Goal: Information Seeking & Learning: Learn about a topic

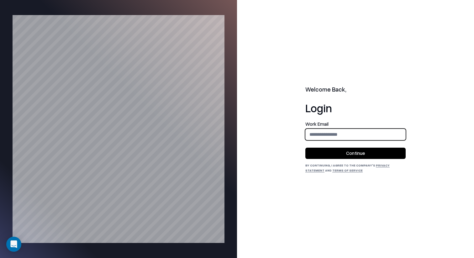
click at [332, 130] on input "email" at bounding box center [355, 134] width 100 height 12
type input "**********"
click at [352, 155] on button "Continue" at bounding box center [355, 153] width 100 height 11
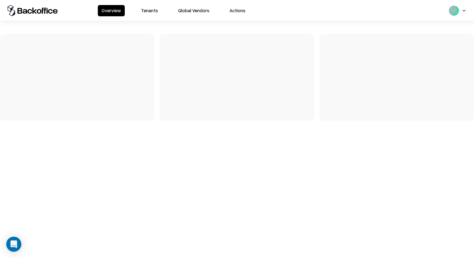
click at [148, 10] on button "Tenants" at bounding box center [149, 10] width 24 height 11
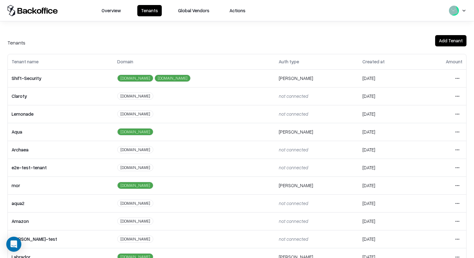
scroll to position [87, 0]
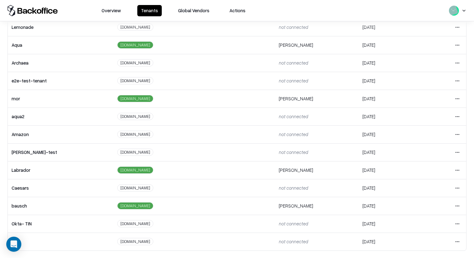
click at [457, 201] on html "Overview Tenants Global Vendors Actions Tenants Add Tenant Tenant name Domain A…" at bounding box center [237, 129] width 474 height 258
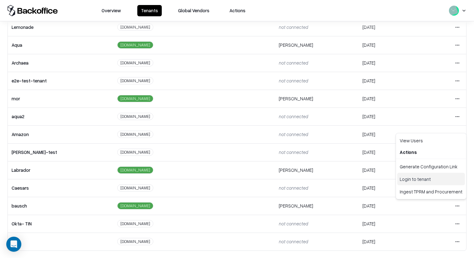
click at [445, 182] on div "Login to tenant" at bounding box center [431, 179] width 68 height 13
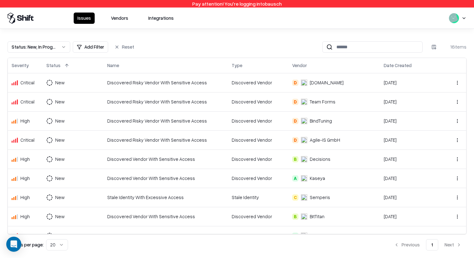
click at [119, 18] on button "Vendors" at bounding box center [119, 18] width 25 height 11
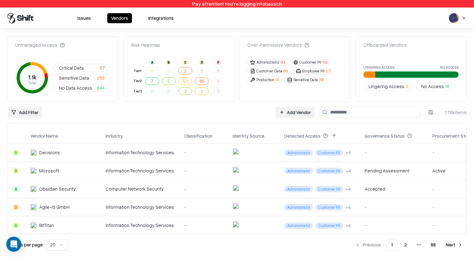
click at [300, 112] on link "Add Vendor" at bounding box center [294, 112] width 39 height 11
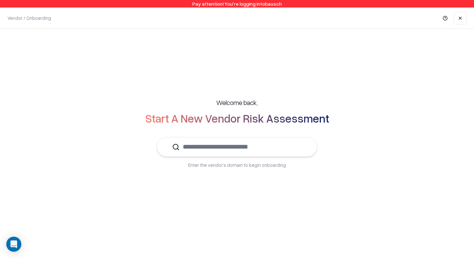
click at [242, 143] on input "text" at bounding box center [241, 146] width 122 height 19
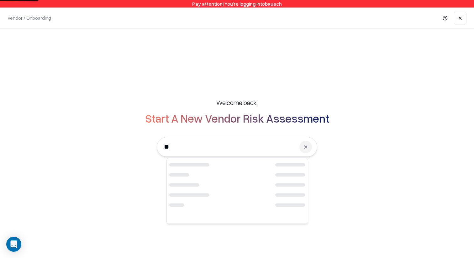
type input "*"
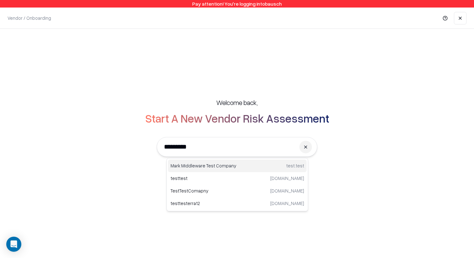
click at [213, 169] on div "Mark Middleware Test Company test.test" at bounding box center [237, 165] width 138 height 13
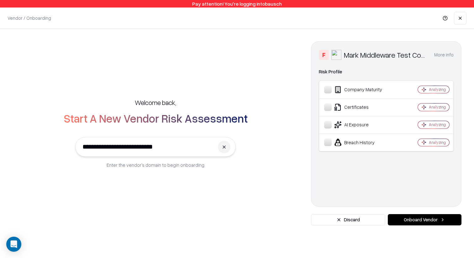
type input "**********"
click at [336, 55] on object "Mark Middleware Test Company" at bounding box center [336, 55] width 10 height 10
click at [325, 54] on div "F" at bounding box center [324, 55] width 10 height 10
click at [150, 145] on input "**********" at bounding box center [146, 146] width 135 height 19
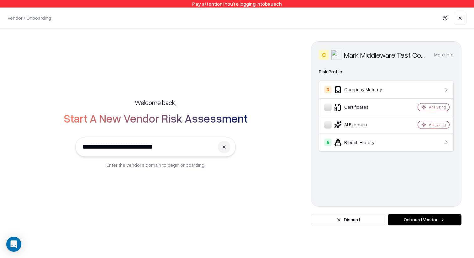
click at [150, 145] on input "**********" at bounding box center [146, 146] width 135 height 19
click at [437, 55] on button "More info" at bounding box center [443, 54] width 19 height 11
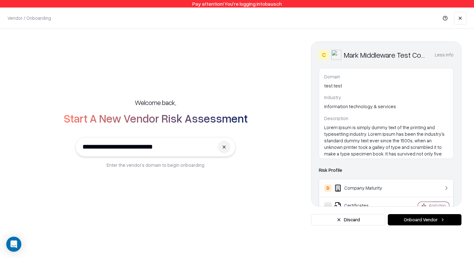
click at [437, 55] on button "Less info" at bounding box center [444, 54] width 19 height 11
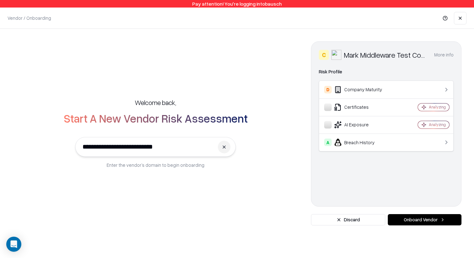
click at [445, 58] on button "More info" at bounding box center [443, 54] width 19 height 11
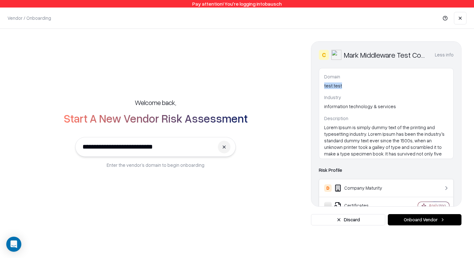
drag, startPoint x: 346, startPoint y: 83, endPoint x: 319, endPoint y: 83, distance: 27.3
click at [319, 83] on div "Domain test.test Industry information technology & services Description Lorem I…" at bounding box center [386, 113] width 135 height 91
copy p "test.test"
click at [377, 159] on div "C Mark Middleware Test Company Less info Domain test.test Industry information …" at bounding box center [386, 123] width 150 height 165
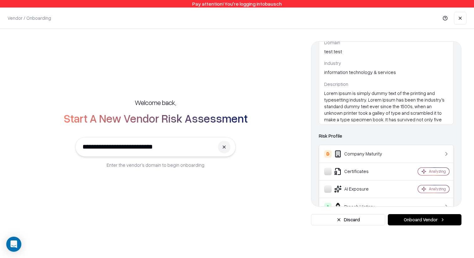
scroll to position [51, 0]
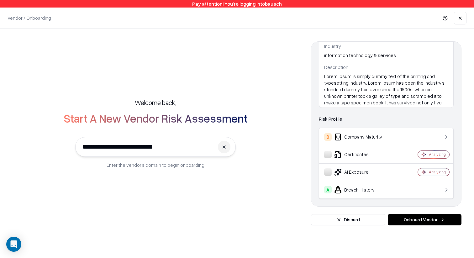
click at [393, 133] on div "D Company Maturity" at bounding box center [361, 137] width 75 height 8
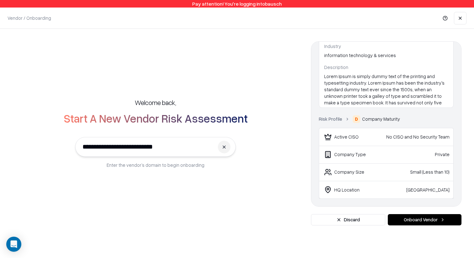
click at [341, 220] on button "Discard" at bounding box center [348, 219] width 74 height 11
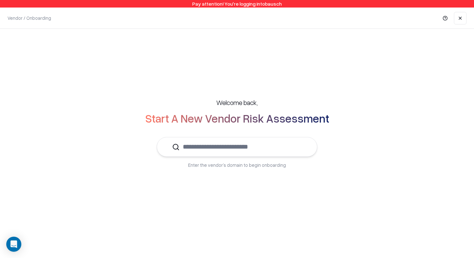
click at [331, 191] on div "Welcome back, Start A New Vendor Risk Assessment Enter the vendor’s domain to b…" at bounding box center [237, 133] width 474 height 209
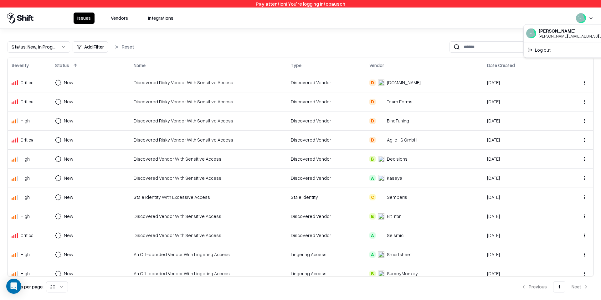
click at [589, 21] on html "Pay attention! You're logging into bausch Issues Vendors Integrations Status : …" at bounding box center [300, 150] width 601 height 300
click at [590, 21] on html "Pay attention! You're logging into bausch Issues Vendors Integrations Status : …" at bounding box center [300, 150] width 601 height 300
click at [592, 20] on html "Pay attention! You're logging into bausch Issues Vendors Integrations Status : …" at bounding box center [300, 150] width 601 height 300
click at [556, 49] on div "Log out" at bounding box center [577, 50] width 104 height 13
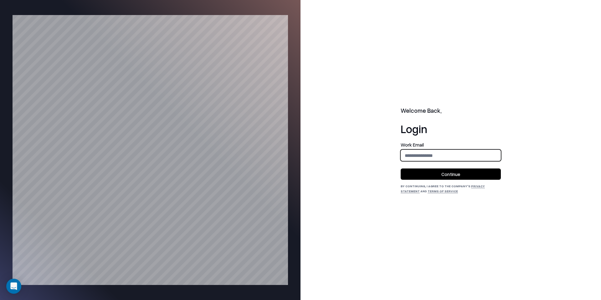
click at [441, 152] on input "email" at bounding box center [451, 156] width 100 height 12
type input "**********"
click at [446, 172] on button "Continue" at bounding box center [451, 174] width 100 height 11
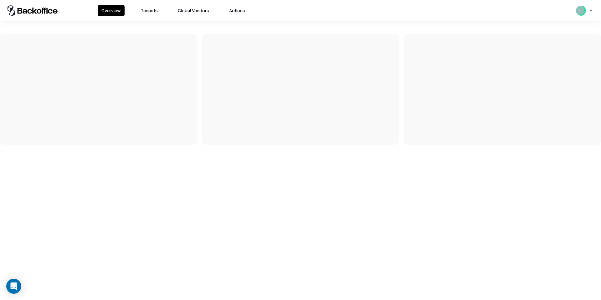
click at [147, 9] on button "Tenants" at bounding box center [149, 10] width 24 height 11
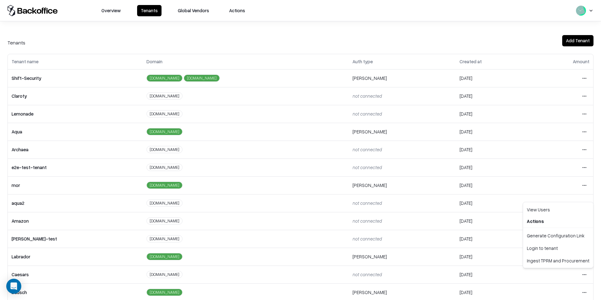
click at [586, 272] on html "Overview Tenants Global Vendors Actions Tenants Add Tenant Tenant name Domain A…" at bounding box center [300, 150] width 601 height 300
click at [567, 246] on div "Login to tenant" at bounding box center [559, 248] width 68 height 13
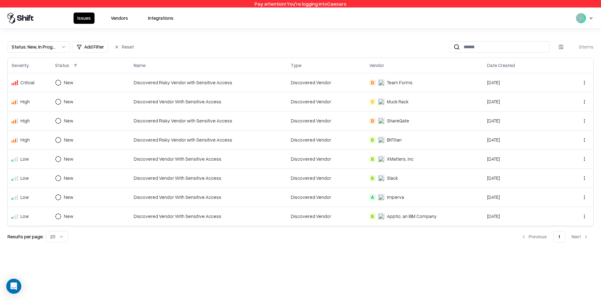
click at [121, 17] on button "Vendors" at bounding box center [119, 18] width 25 height 11
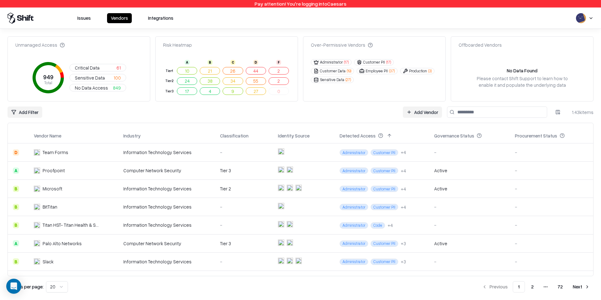
click at [514, 110] on input at bounding box center [497, 112] width 100 height 11
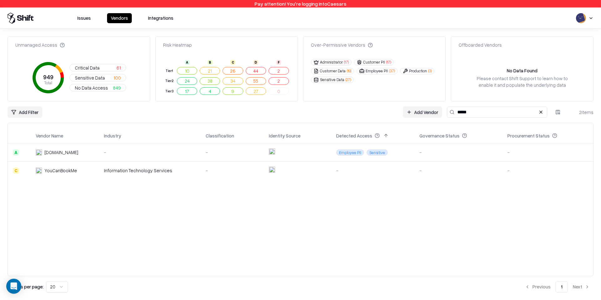
type input "*****"
click at [94, 154] on div "[DOMAIN_NAME]" at bounding box center [65, 152] width 58 height 7
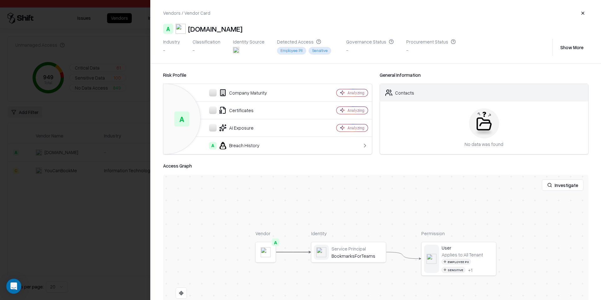
click at [0, 0] on div at bounding box center [0, 0] width 0 height 0
click at [564, 46] on button "Show More" at bounding box center [572, 47] width 33 height 11
click at [478, 50] on div "bookmarksforteams.com" at bounding box center [489, 50] width 41 height 7
click at [489, 53] on div "bookmarksforteams.com" at bounding box center [489, 50] width 41 height 7
click at [514, 49] on div "Industry - Classification - Identity Source Detected Access Employee PII Sensit…" at bounding box center [357, 47] width 388 height 17
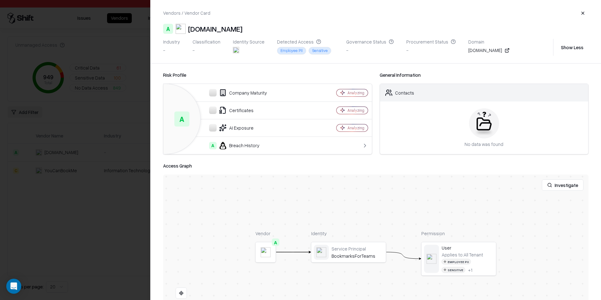
click at [509, 49] on icon at bounding box center [507, 50] width 3 height 3
click at [0, 0] on div at bounding box center [0, 0] width 0 height 0
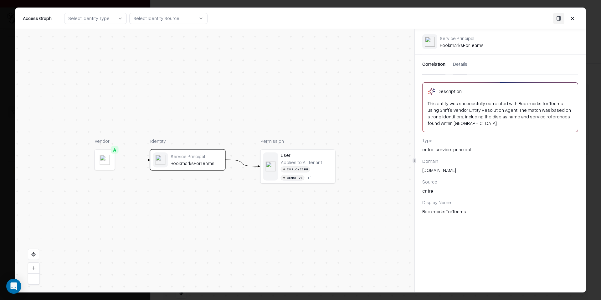
click at [459, 62] on button "Details" at bounding box center [460, 65] width 14 height 20
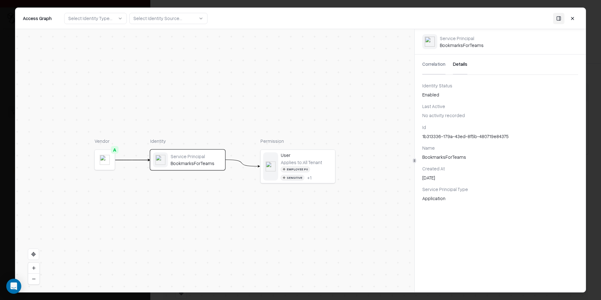
click at [447, 138] on div "1b313336-179a-43ed-8f5b-480719e84375" at bounding box center [501, 136] width 156 height 7
copy div "1b313336-179a-43ed-8f5b-480719e84375"
click at [3, 110] on body "Pay attention! You're logging into Caesars Issues Vendors Integrations Unmanage…" at bounding box center [300, 150] width 601 height 300
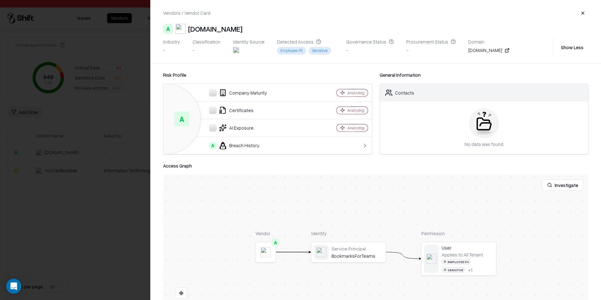
click at [116, 190] on div at bounding box center [300, 150] width 601 height 300
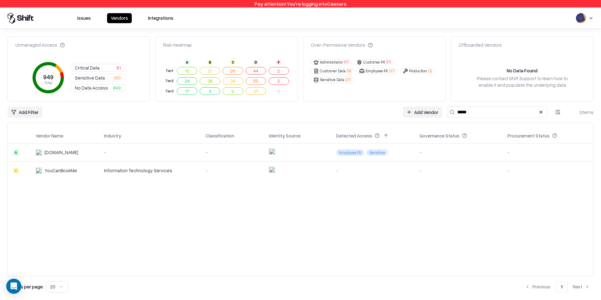
click at [541, 111] on button at bounding box center [542, 112] width 8 height 8
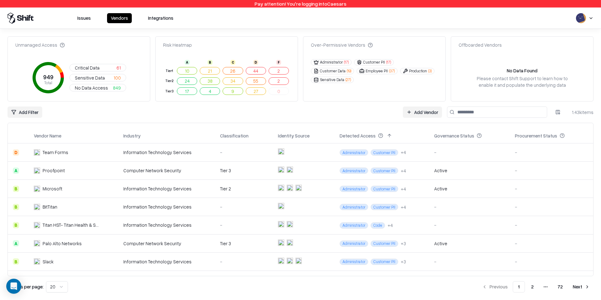
click at [281, 82] on button "2" at bounding box center [279, 81] width 20 height 8
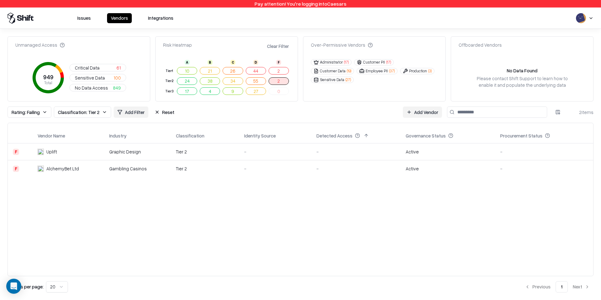
click at [281, 82] on button "2" at bounding box center [279, 81] width 20 height 8
click at [283, 71] on button "2" at bounding box center [279, 71] width 20 height 8
click at [283, 82] on button "2" at bounding box center [279, 81] width 20 height 8
click at [146, 157] on td "Graphic Design" at bounding box center [137, 151] width 67 height 17
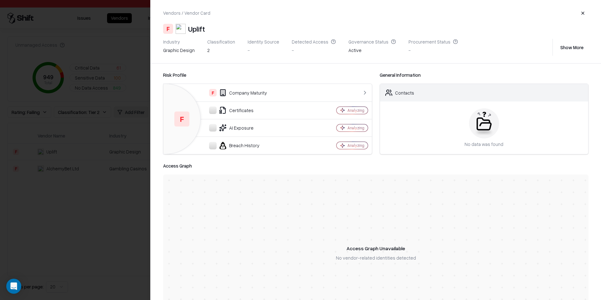
click at [576, 47] on button "Show More" at bounding box center [572, 47] width 33 height 11
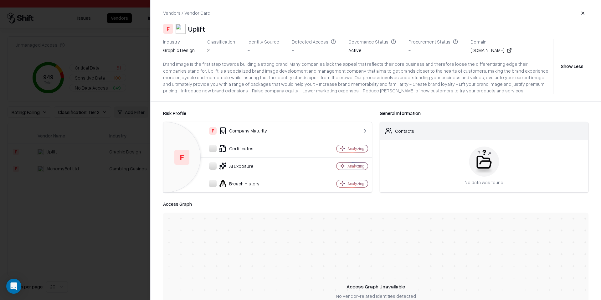
click at [471, 50] on div "uplift.com" at bounding box center [491, 50] width 41 height 7
copy div "uplift.com"
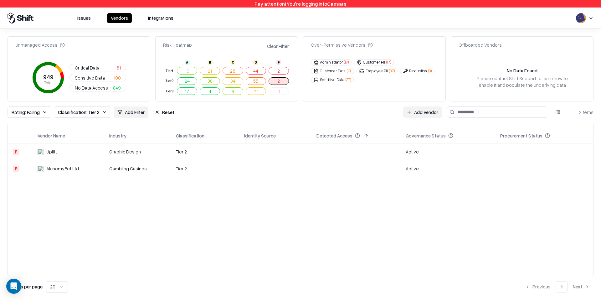
click at [91, 173] on td "AlchemyBet Ltd" at bounding box center [69, 168] width 72 height 17
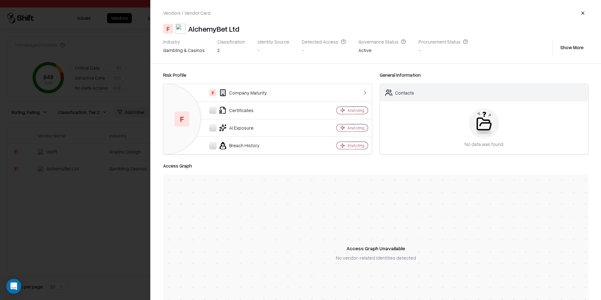
click at [575, 47] on button "Show More" at bounding box center [572, 47] width 33 height 11
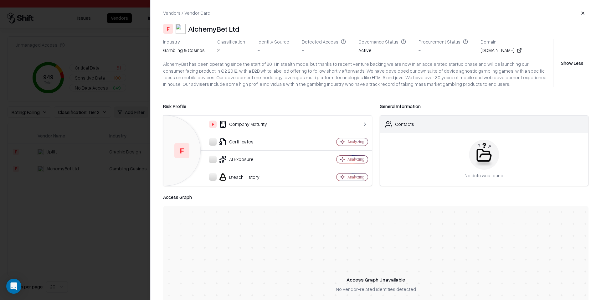
click at [481, 47] on div "alchemybet.com" at bounding box center [501, 50] width 41 height 7
copy div "alchemybet.com"
click at [107, 224] on div at bounding box center [300, 150] width 601 height 300
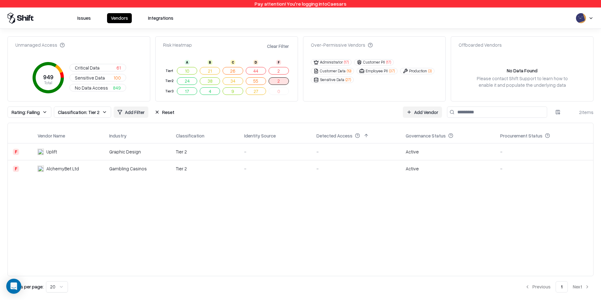
click at [278, 68] on button "2" at bounding box center [279, 71] width 20 height 8
click at [110, 169] on td "SuperDraft, Inc." at bounding box center [74, 170] width 85 height 17
click at [110, 158] on td "Centennial High School" at bounding box center [74, 152] width 85 height 18
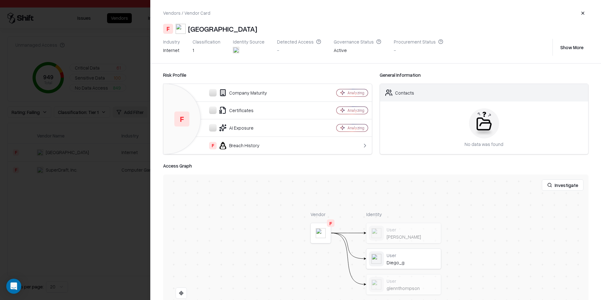
click at [570, 47] on button "Show More" at bounding box center [572, 47] width 33 height 11
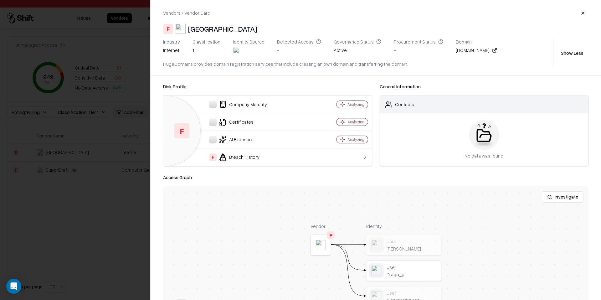
click at [460, 50] on div "hugedomains.com" at bounding box center [476, 50] width 41 height 7
copy div "hugedomains.com"
click at [338, 86] on div "Risk Profile" at bounding box center [267, 87] width 209 height 8
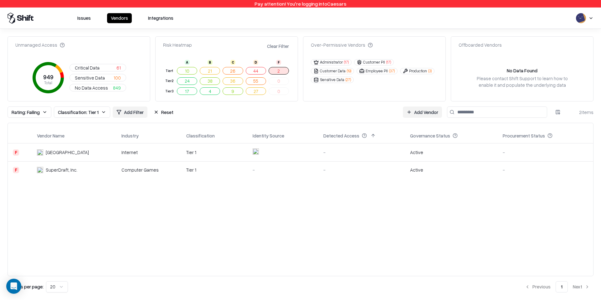
click at [223, 155] on div "Tier 1" at bounding box center [214, 152] width 56 height 7
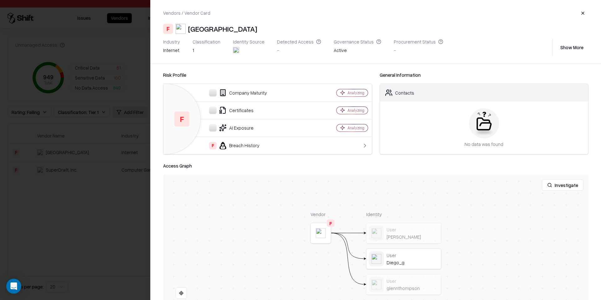
click at [272, 95] on div "Company Maturity" at bounding box center [240, 93] width 143 height 8
click at [282, 153] on td "F Breach History" at bounding box center [240, 146] width 153 height 18
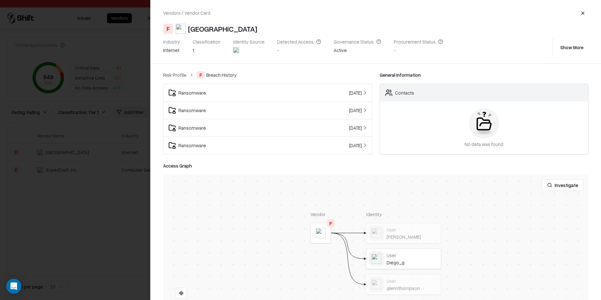
click at [297, 96] on td "[DATE]" at bounding box center [334, 93] width 75 height 18
click at [297, 110] on td "[DATE]" at bounding box center [334, 110] width 75 height 18
click at [297, 120] on td "[DATE]" at bounding box center [334, 128] width 75 height 18
click at [273, 101] on td "Ransomware" at bounding box center [231, 93] width 134 height 18
click at [274, 108] on td "Ransomware" at bounding box center [231, 110] width 134 height 18
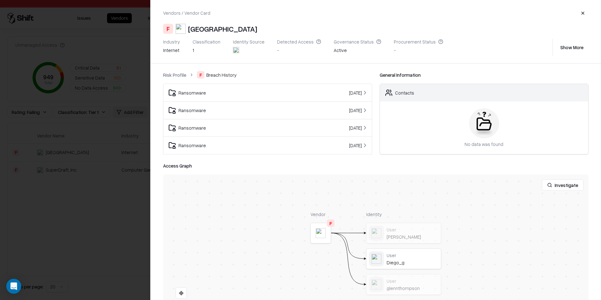
click at [268, 91] on div "Ransomware" at bounding box center [231, 93] width 124 height 8
click at [270, 107] on div "Ransomware" at bounding box center [231, 111] width 124 height 8
click at [135, 190] on div at bounding box center [300, 150] width 601 height 300
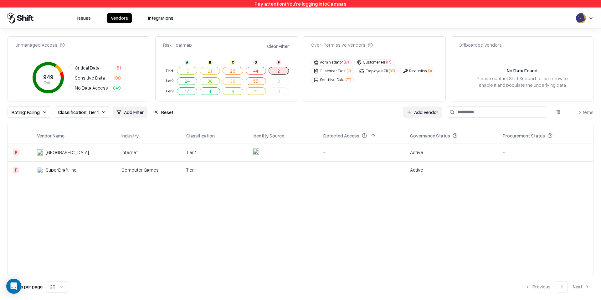
click at [184, 211] on div "Vendor Name Industry Classification Identity Source Detected Access Governance …" at bounding box center [301, 199] width 586 height 143
click at [276, 71] on button "2" at bounding box center [279, 71] width 20 height 8
click at [284, 69] on button "2" at bounding box center [279, 71] width 20 height 8
click at [278, 71] on button "2" at bounding box center [279, 71] width 20 height 8
click at [165, 116] on button "Reset" at bounding box center [163, 112] width 27 height 11
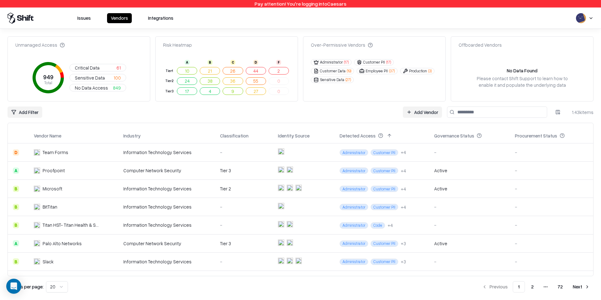
click at [286, 70] on button "2" at bounding box center [279, 71] width 20 height 8
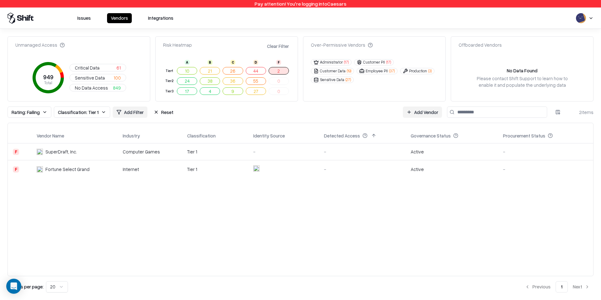
click at [329, 75] on div "Administrator ( 17 ) Customer PII ( 17 ) Customer Data ( 19 ) Employee PII ( 37…" at bounding box center [374, 71] width 127 height 24
click at [329, 72] on button "Customer Data ( 19 )" at bounding box center [332, 71] width 43 height 6
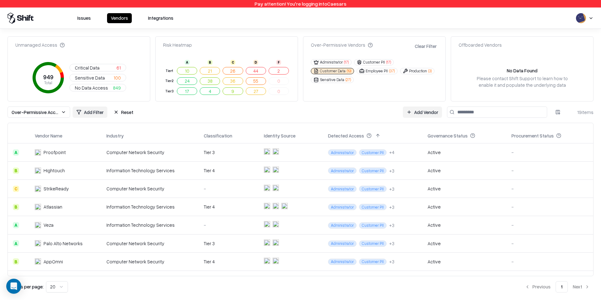
click at [322, 60] on button "Administrator ( 17 )" at bounding box center [331, 62] width 41 height 6
click at [325, 64] on button "Administrator ( 17 )" at bounding box center [331, 62] width 41 height 6
click at [325, 70] on button "Customer Data ( 19 )" at bounding box center [332, 71] width 43 height 6
click at [275, 70] on button "2" at bounding box center [279, 71] width 20 height 8
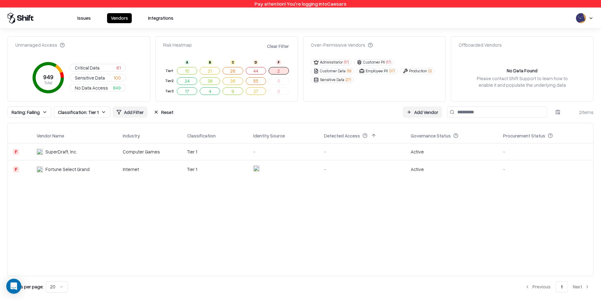
click at [204, 149] on div "Tier 1" at bounding box center [215, 151] width 56 height 7
click at [281, 74] on button "2" at bounding box center [279, 71] width 20 height 8
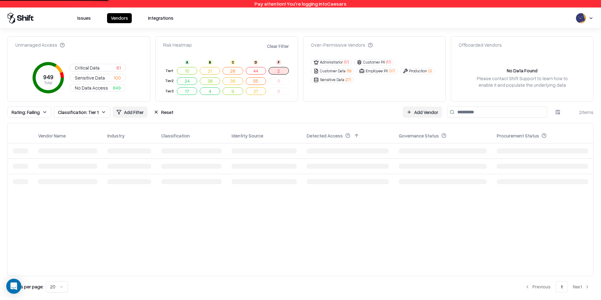
click at [263, 69] on button "44" at bounding box center [256, 71] width 20 height 8
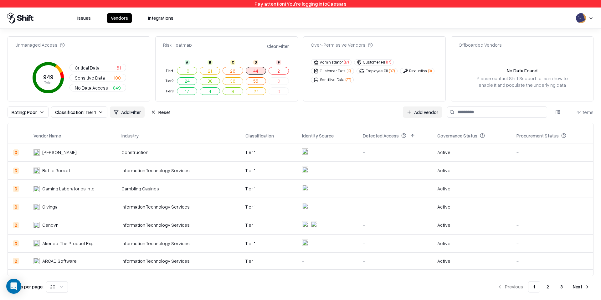
click at [214, 145] on td "Construction" at bounding box center [179, 152] width 124 height 18
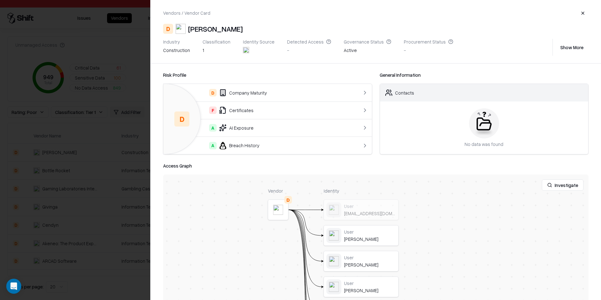
click at [280, 207] on object at bounding box center [278, 210] width 10 height 10
click at [0, 0] on button at bounding box center [0, 0] width 0 height 0
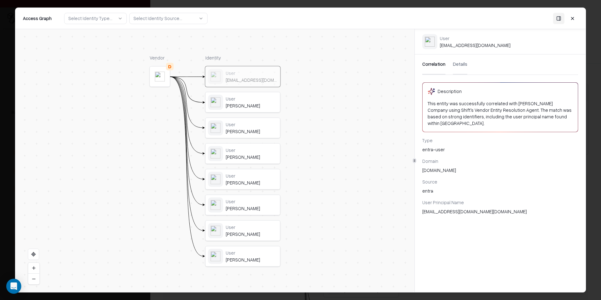
click at [240, 185] on div "[PERSON_NAME]" at bounding box center [252, 183] width 52 height 6
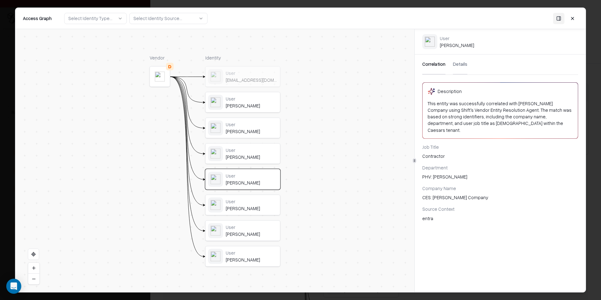
click at [240, 202] on div "User" at bounding box center [252, 202] width 52 height 6
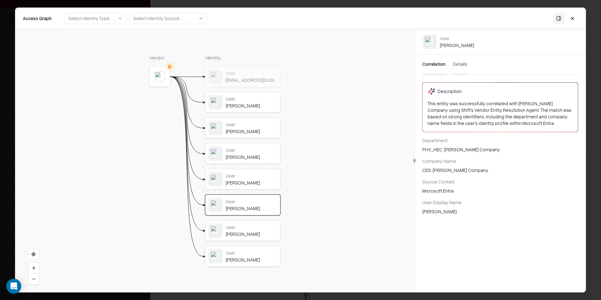
click at [244, 222] on div "User Steve Campbell" at bounding box center [243, 231] width 75 height 20
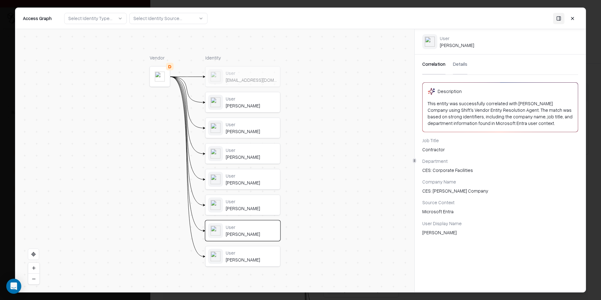
click at [245, 203] on div "User" at bounding box center [252, 202] width 52 height 6
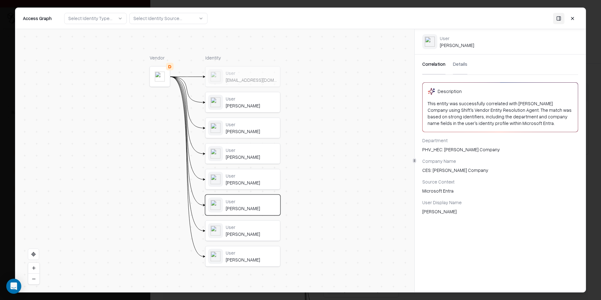
click at [450, 58] on div "Correlation Details" at bounding box center [501, 65] width 156 height 20
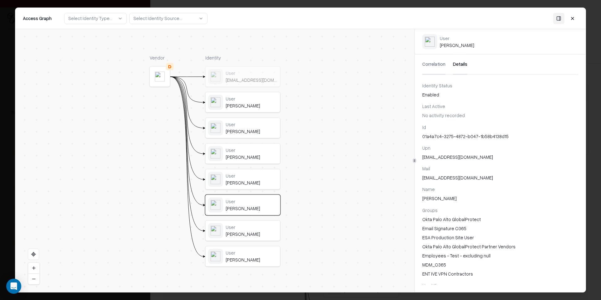
click at [455, 63] on button "Details" at bounding box center [460, 65] width 14 height 20
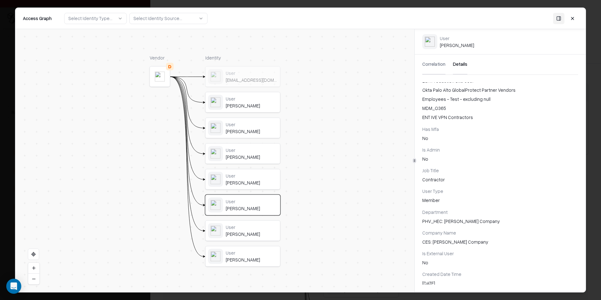
scroll to position [160, 0]
click at [251, 114] on div "User spcampbell@harriscompany.com User Jena Willson User Chad Hart User Alex Ch…" at bounding box center [243, 167] width 75 height 200
click at [254, 103] on div "User Jena Willson" at bounding box center [252, 102] width 52 height 13
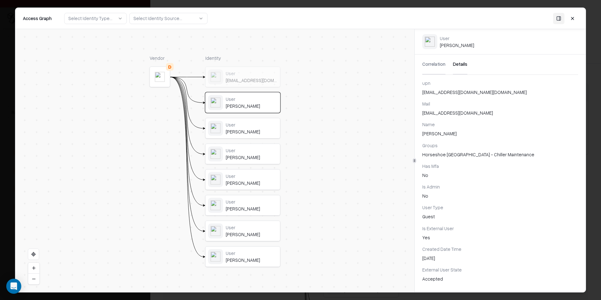
click at [251, 126] on div "User" at bounding box center [252, 125] width 52 height 6
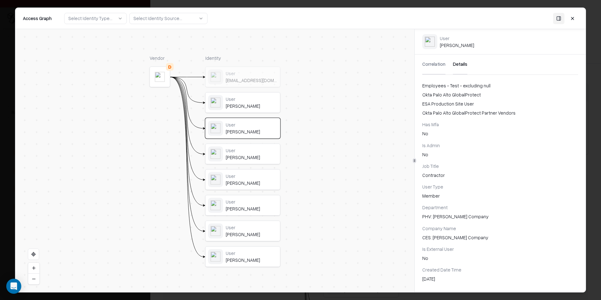
click at [249, 145] on div "User Alex Chesna" at bounding box center [243, 154] width 75 height 20
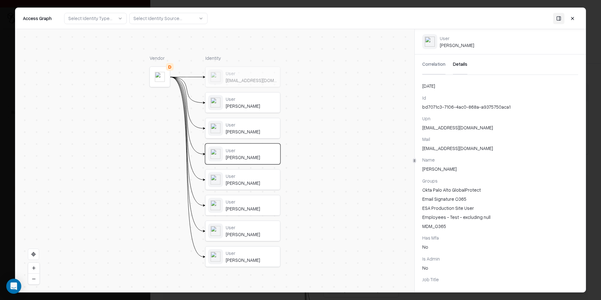
scroll to position [0, 0]
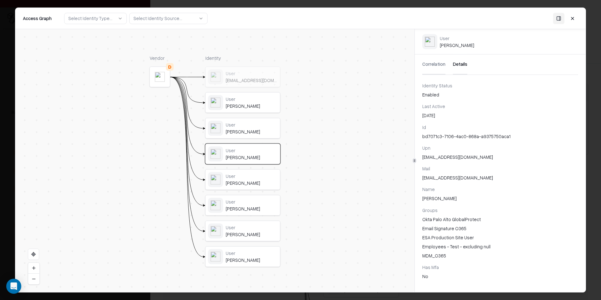
click at [252, 124] on div "User" at bounding box center [252, 125] width 52 height 6
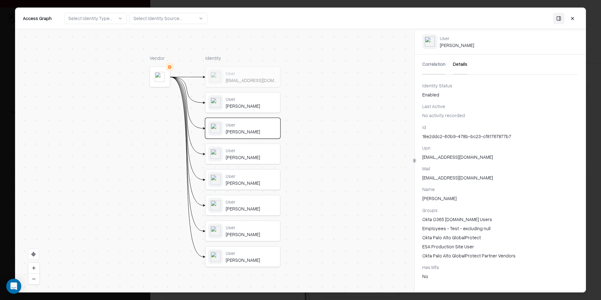
click at [222, 112] on div "User Jena Willson" at bounding box center [243, 103] width 75 height 20
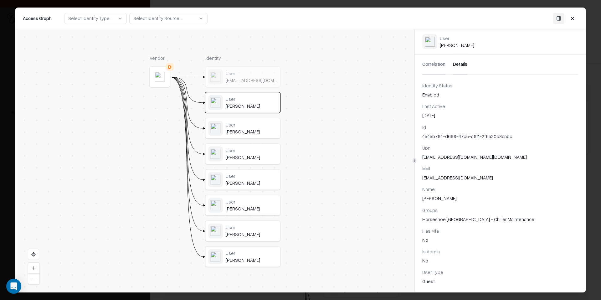
scroll to position [65, 0]
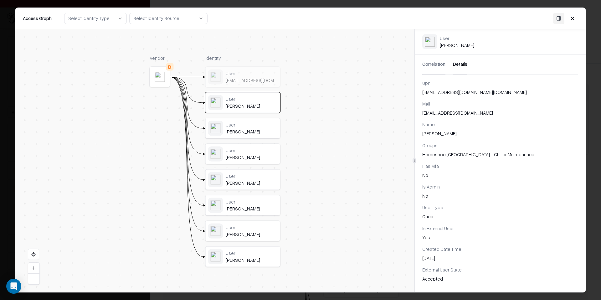
click at [264, 76] on div "User spcampbell@harriscompany.com" at bounding box center [252, 76] width 52 height 13
click at [256, 100] on div "User" at bounding box center [252, 99] width 52 height 6
click at [569, 18] on button at bounding box center [572, 18] width 11 height 11
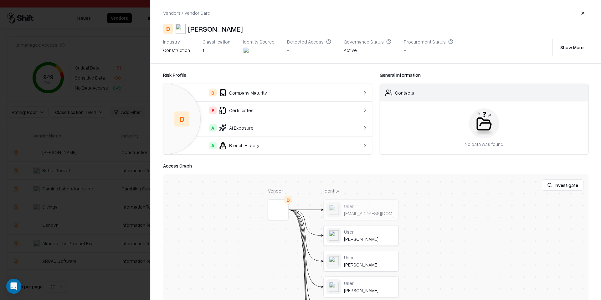
click at [93, 168] on div at bounding box center [300, 150] width 601 height 300
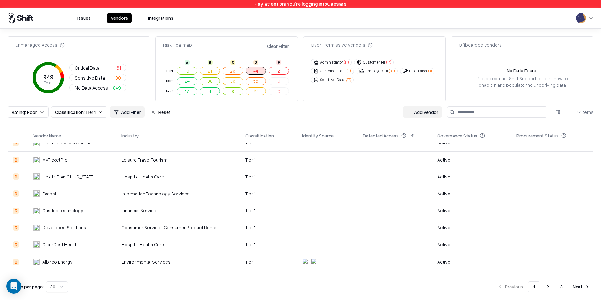
scroll to position [0, 0]
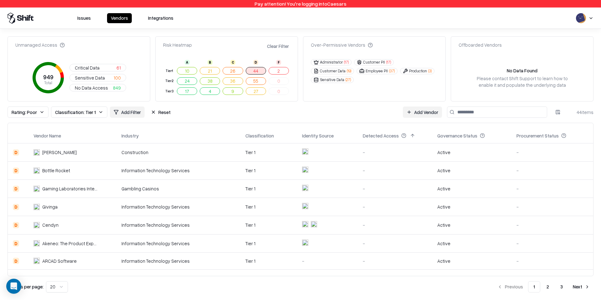
click at [112, 69] on button "Critical Data 61" at bounding box center [98, 68] width 57 height 8
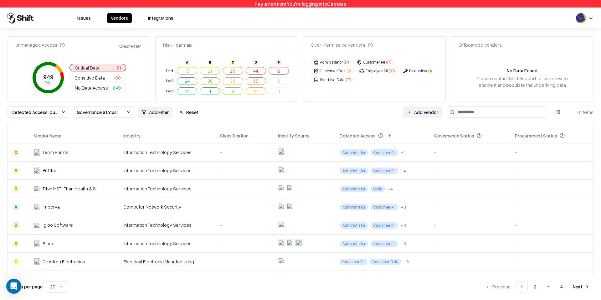
click at [276, 71] on button "2" at bounding box center [279, 71] width 20 height 8
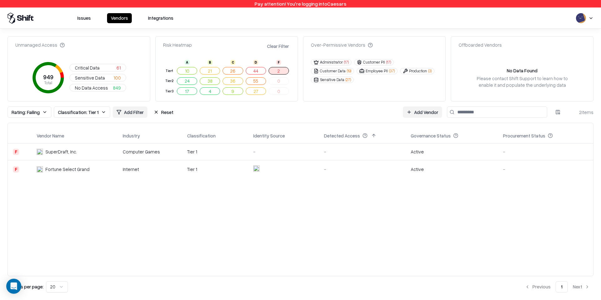
click at [315, 221] on div "Vendor Name Industry Classification Identity Source Detected Access Governance …" at bounding box center [301, 199] width 586 height 143
click at [124, 163] on td "Internet" at bounding box center [150, 169] width 65 height 18
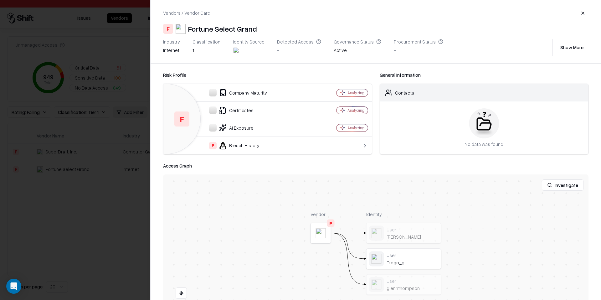
click at [250, 150] on td "F Breach History" at bounding box center [240, 146] width 153 height 18
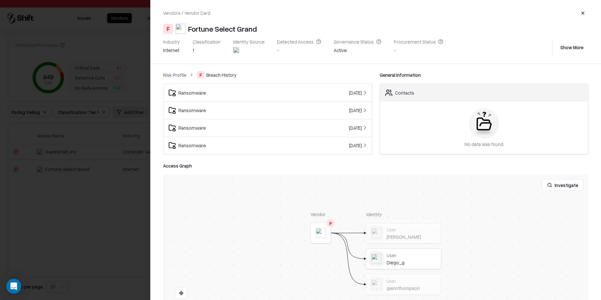
scroll to position [18, 0]
click at [273, 119] on td "Ransomware" at bounding box center [231, 128] width 134 height 18
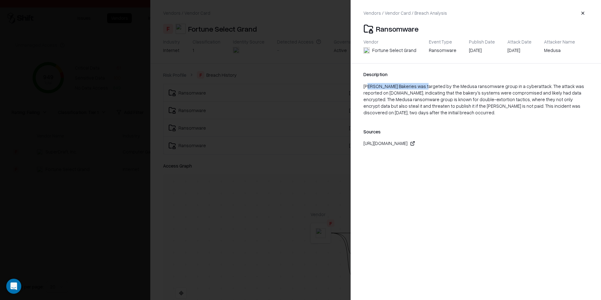
drag, startPoint x: 368, startPoint y: 84, endPoint x: 420, endPoint y: 86, distance: 52.1
click at [420, 86] on div "[PERSON_NAME] Bakeries was targeted by the Medusa ransomware group in a cyberat…" at bounding box center [476, 99] width 225 height 33
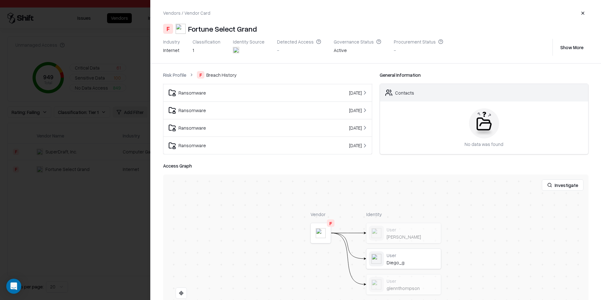
click at [115, 112] on div at bounding box center [300, 150] width 601 height 300
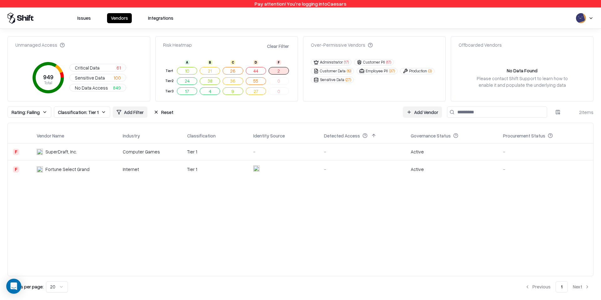
click at [255, 70] on button "44" at bounding box center [256, 71] width 20 height 8
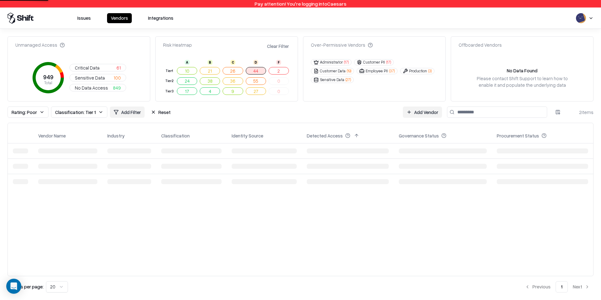
click at [285, 71] on button "2" at bounding box center [279, 71] width 20 height 8
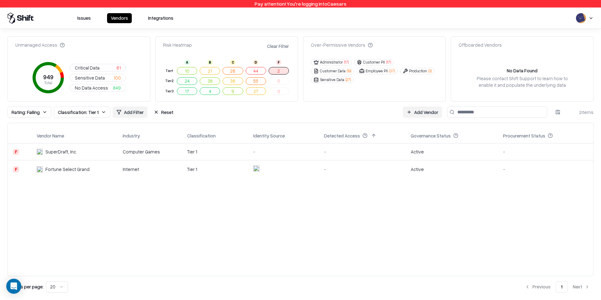
click at [202, 151] on div "Tier 1" at bounding box center [215, 151] width 56 height 7
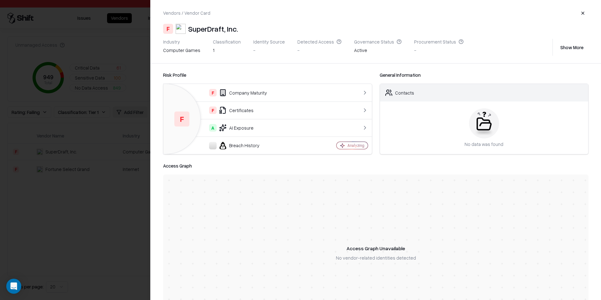
click at [266, 91] on div "F Company Maturity" at bounding box center [240, 93] width 143 height 8
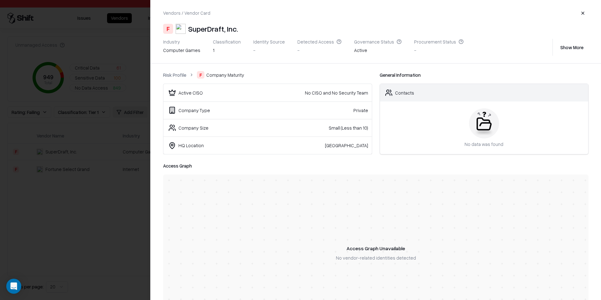
click at [179, 74] on link "Risk Profile" at bounding box center [174, 75] width 23 height 7
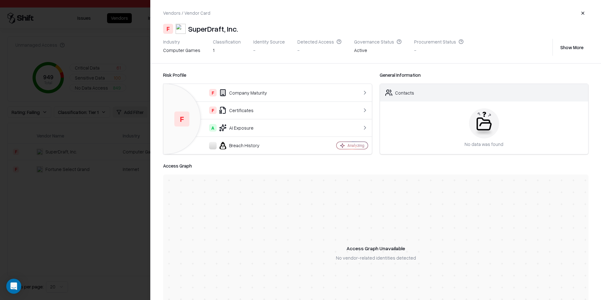
click at [301, 108] on div "F Certificates" at bounding box center [240, 111] width 143 height 8
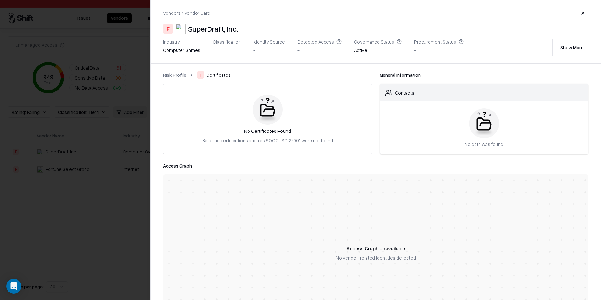
click at [181, 75] on link "Risk Profile" at bounding box center [174, 75] width 23 height 7
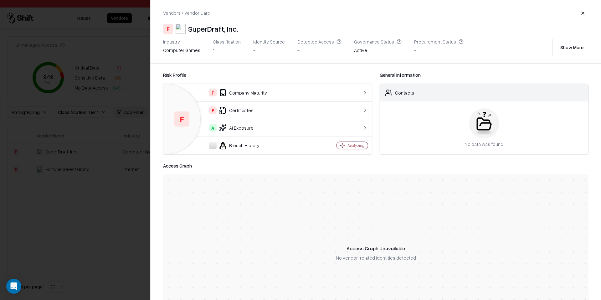
click at [92, 188] on div at bounding box center [300, 150] width 601 height 300
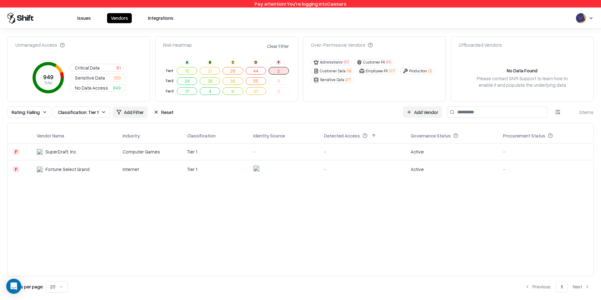
click at [252, 71] on button "44" at bounding box center [256, 71] width 20 height 8
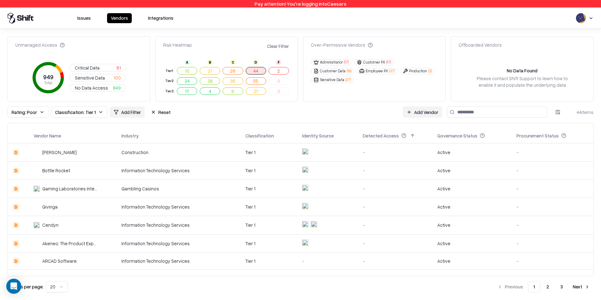
click at [189, 153] on div "Construction" at bounding box center [179, 152] width 114 height 7
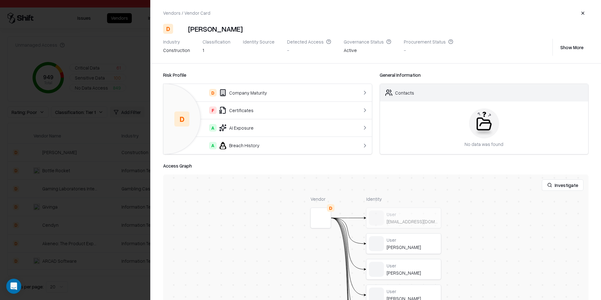
click at [0, 0] on div at bounding box center [0, 0] width 0 height 0
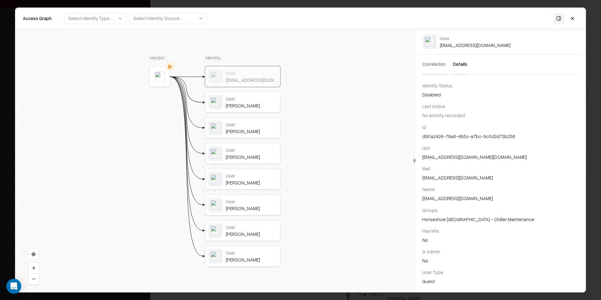
click at [463, 65] on button "Details" at bounding box center [460, 65] width 14 height 20
click at [576, 17] on button at bounding box center [572, 18] width 11 height 11
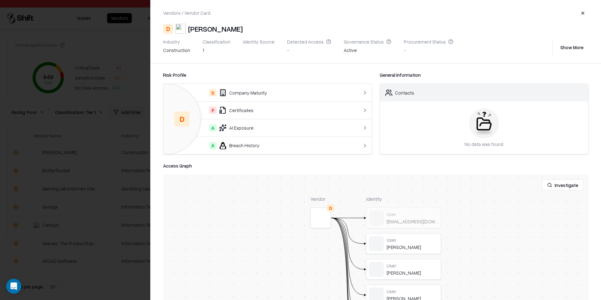
click at [109, 197] on div at bounding box center [300, 150] width 601 height 300
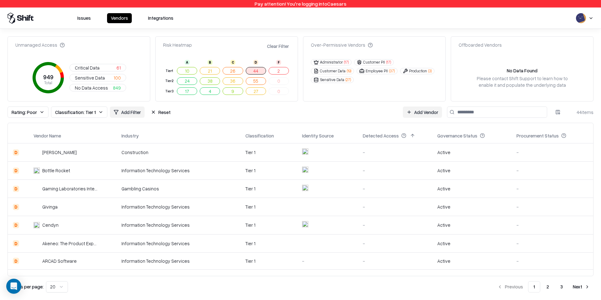
click at [142, 174] on div "Information Technology Services" at bounding box center [179, 170] width 114 height 7
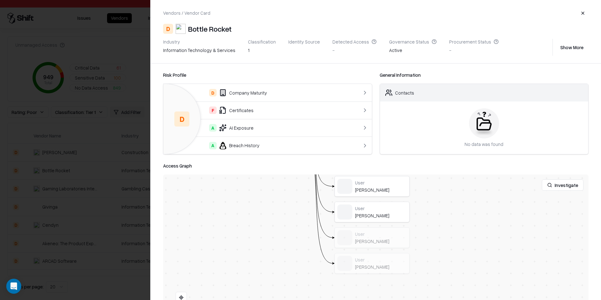
drag, startPoint x: 310, startPoint y: 283, endPoint x: 279, endPoint y: 200, distance: 87.7
click at [279, 200] on div "Vendor D Identity User [PERSON_NAME] User [PERSON_NAME] User [PERSON_NAME] User…" at bounding box center [376, 254] width 426 height 161
click at [112, 186] on div at bounding box center [300, 150] width 601 height 300
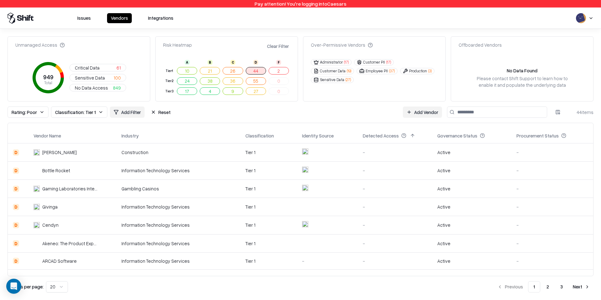
click at [112, 195] on td "Gaming Laboratories International, LLC" at bounding box center [73, 189] width 88 height 18
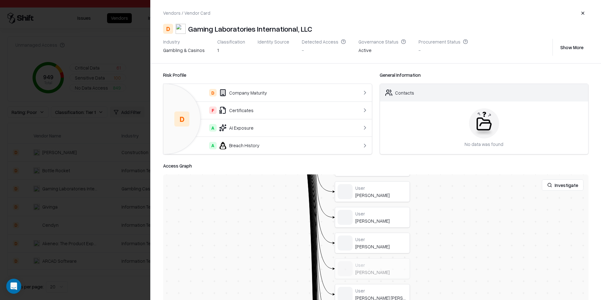
drag, startPoint x: 210, startPoint y: 242, endPoint x: 178, endPoint y: 162, distance: 86.4
click at [178, 162] on div "Access Graph Investigate Vendor D Identity User [PERSON_NAME] User [PERSON_NAME…" at bounding box center [376, 293] width 426 height 263
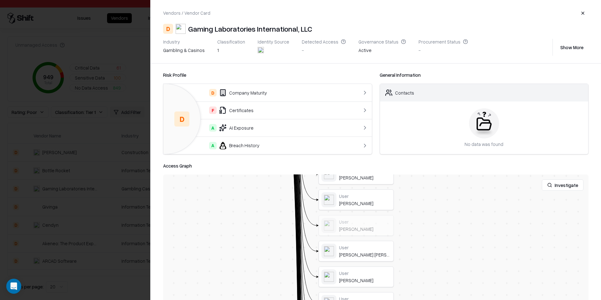
click at [56, 185] on div at bounding box center [300, 150] width 601 height 300
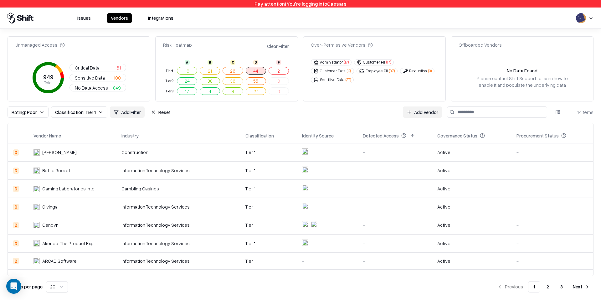
click at [94, 65] on span "Critical Data" at bounding box center [87, 68] width 25 height 7
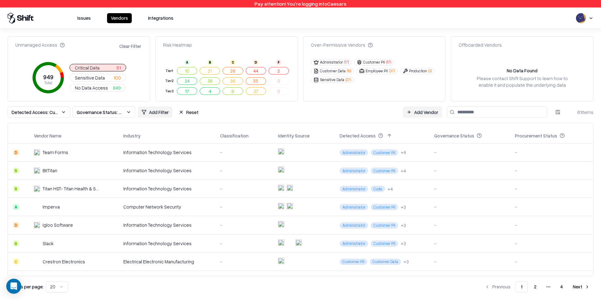
click at [256, 153] on div "-" at bounding box center [244, 152] width 48 height 7
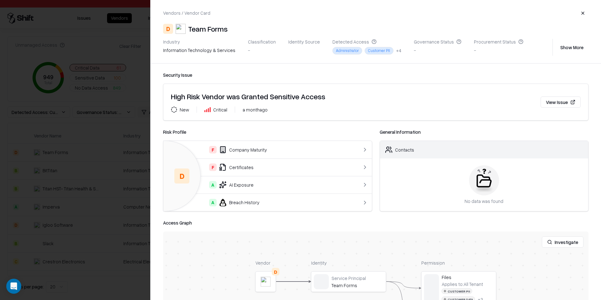
click at [96, 163] on div at bounding box center [300, 150] width 601 height 300
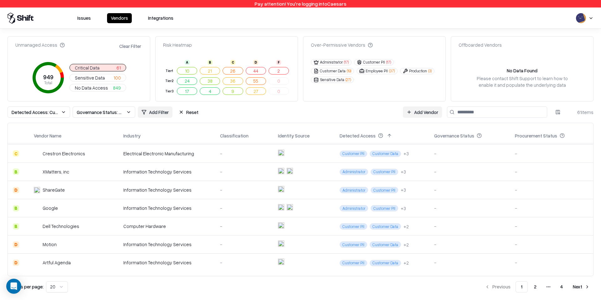
scroll to position [236, 0]
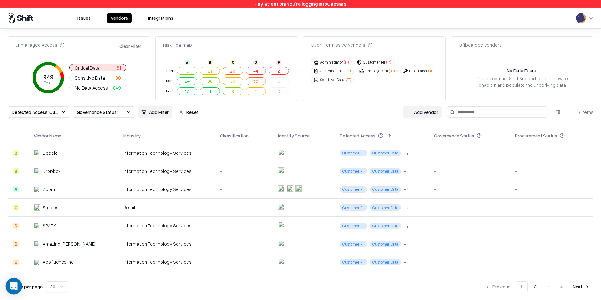
click at [13, 288] on icon "Open Intercom Messenger" at bounding box center [14, 286] width 8 height 8
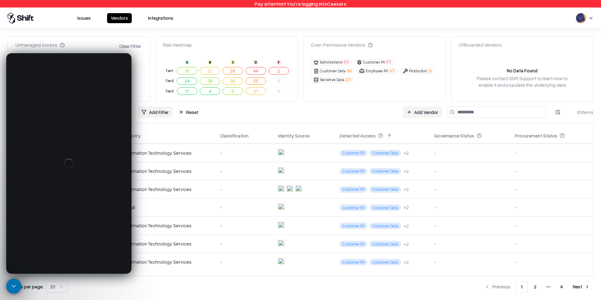
scroll to position [0, 0]
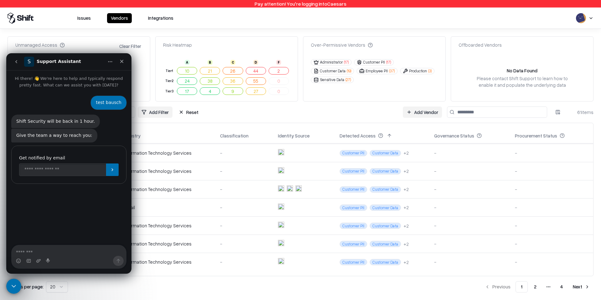
click at [13, 288] on icon "Close Intercom Messenger" at bounding box center [14, 287] width 8 height 8
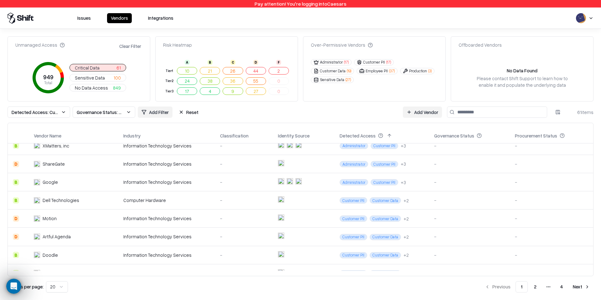
scroll to position [16, 0]
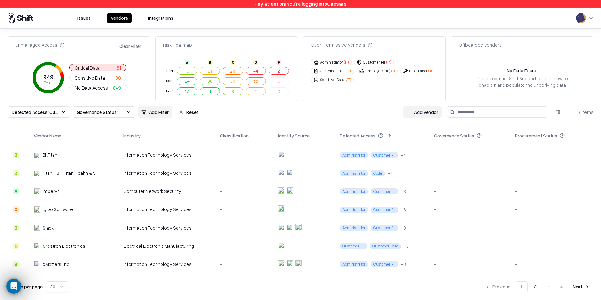
click at [178, 263] on div "Information Technology Services" at bounding box center [166, 264] width 86 height 7
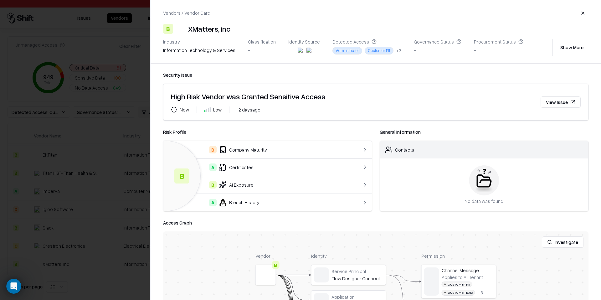
click at [100, 222] on div at bounding box center [300, 150] width 601 height 300
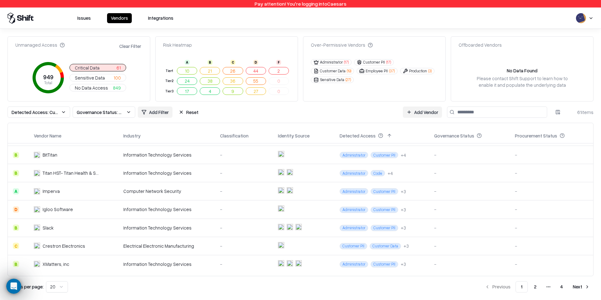
click at [530, 90] on div "No Data Found Please contact Shift Support to learn how to enable it and popula…" at bounding box center [522, 77] width 142 height 37
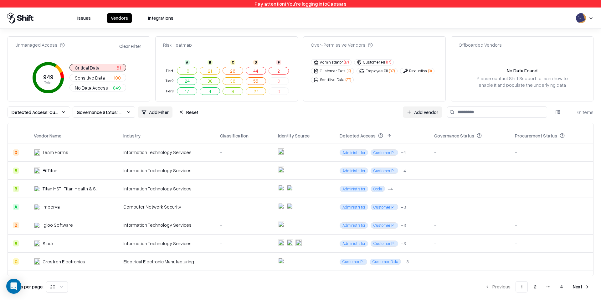
click at [465, 107] on input at bounding box center [497, 112] width 100 height 11
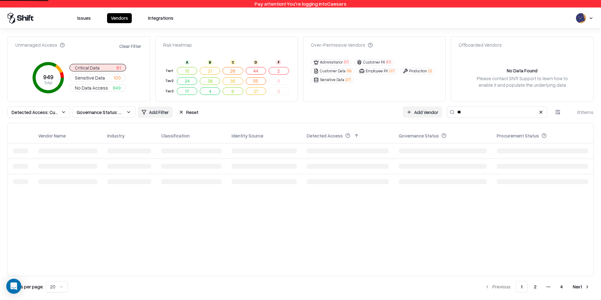
type input "*"
type input "*****"
click at [60, 153] on div "PagerDuty" at bounding box center [57, 152] width 22 height 7
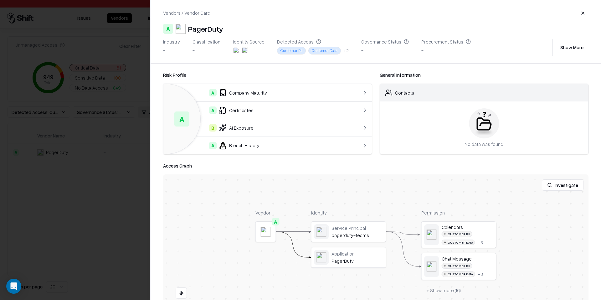
click at [335, 146] on div "A Breach History" at bounding box center [256, 146] width 175 height 8
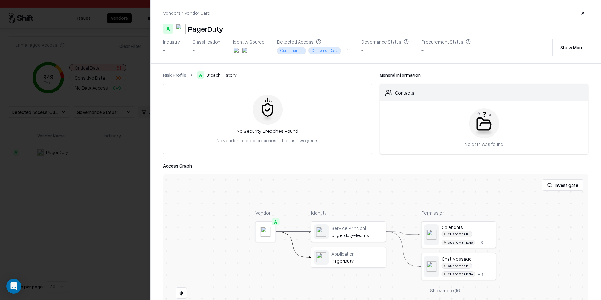
click at [178, 73] on link "Risk Profile" at bounding box center [174, 75] width 23 height 7
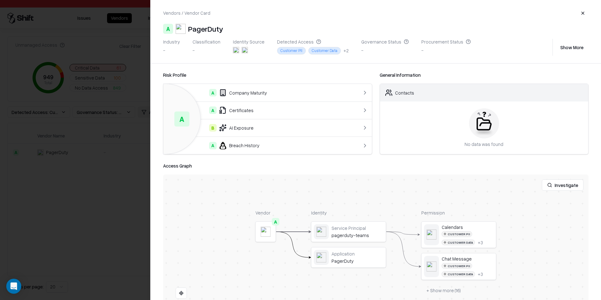
scroll to position [3, 0]
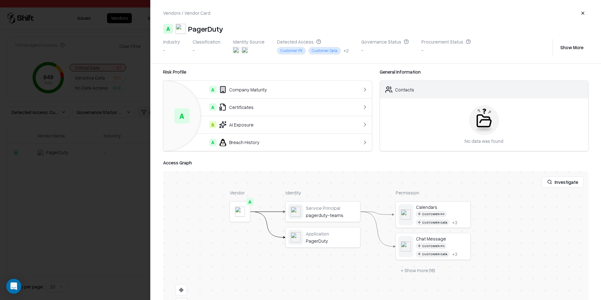
drag, startPoint x: 331, startPoint y: 201, endPoint x: 304, endPoint y: 183, distance: 32.1
click at [304, 183] on div "Investigate Vendor A Identity Service Principal pagerduty-teams Application Pag…" at bounding box center [376, 249] width 426 height 157
click at [0, 0] on button at bounding box center [0, 0] width 0 height 0
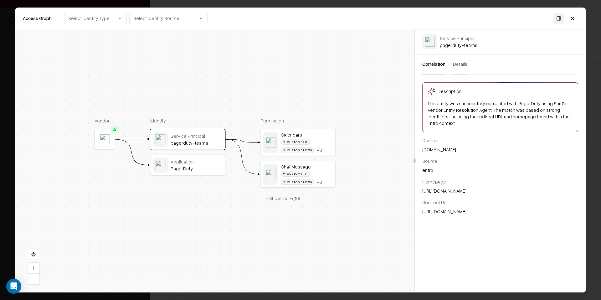
click at [283, 197] on button "+ Show more ( 16 )" at bounding box center [283, 198] width 44 height 11
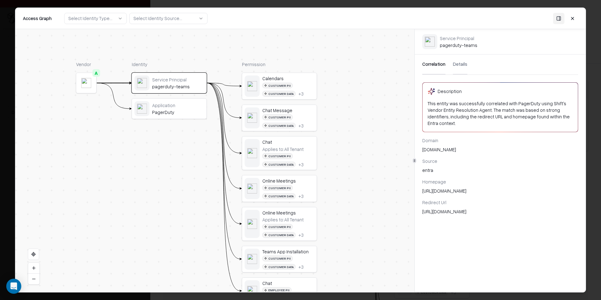
drag, startPoint x: 357, startPoint y: 226, endPoint x: 328, endPoint y: 131, distance: 99.0
click at [328, 131] on div "Vendor A Identity Service Principal pagerduty-teams Application PagerDuty Permi…" at bounding box center [214, 160] width 399 height 263
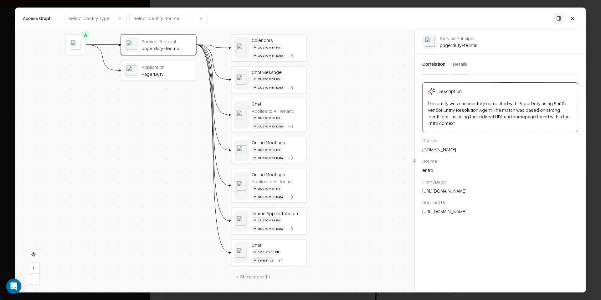
click at [266, 276] on button "+ Show more ( 11 )" at bounding box center [254, 276] width 44 height 11
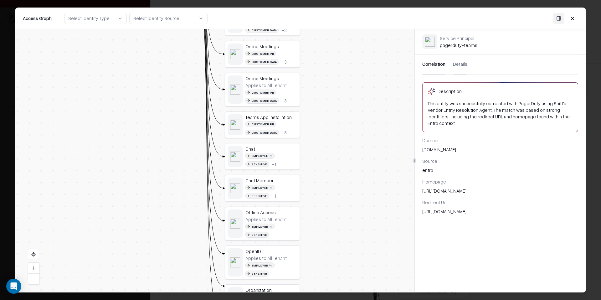
drag, startPoint x: 327, startPoint y: 244, endPoint x: 315, endPoint y: 20, distance: 224.6
click at [315, 19] on div "Access Graph Select Identity Type... Select Identity Source... Vendor A Identit…" at bounding box center [300, 150] width 571 height 284
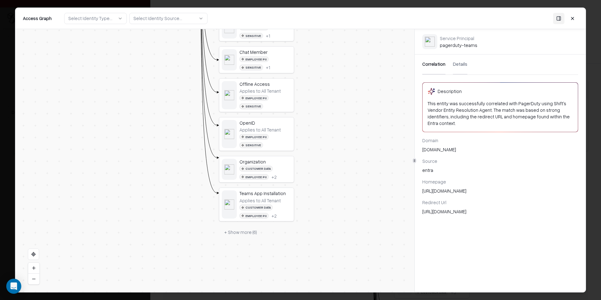
click at [251, 228] on div "Vendor A Identity Service Principal pagerduty-teams Application PagerDuty Permi…" at bounding box center [214, 160] width 399 height 263
click at [251, 226] on button "+ Show more ( 6 )" at bounding box center [240, 231] width 43 height 11
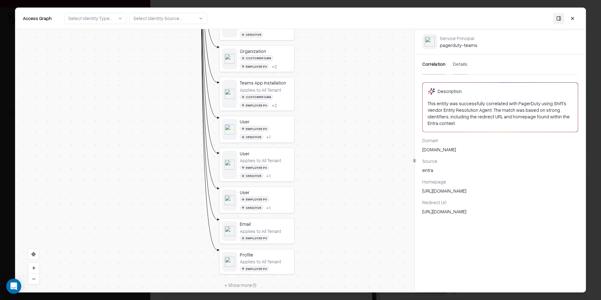
drag, startPoint x: 331, startPoint y: 224, endPoint x: 331, endPoint y: 79, distance: 145.0
click at [331, 79] on div "Vendor A Identity Service Principal pagerduty-teams Application PagerDuty Permi…" at bounding box center [214, 160] width 399 height 263
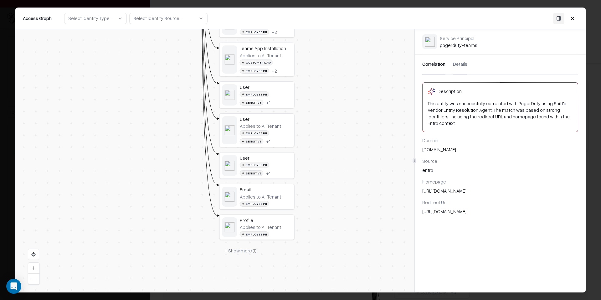
click at [243, 245] on button "+ Show more ( 1 )" at bounding box center [241, 250] width 42 height 11
click at [278, 194] on div "Applies to: All Tenant" at bounding box center [260, 197] width 41 height 6
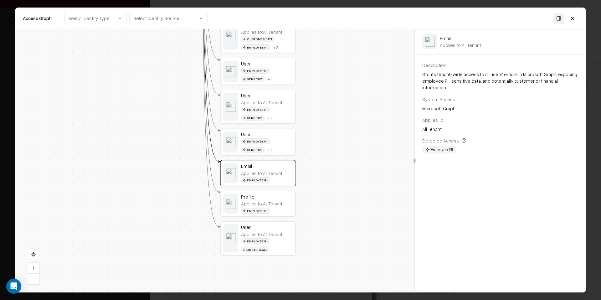
drag, startPoint x: 311, startPoint y: 166, endPoint x: 313, endPoint y: 143, distance: 23.5
click at [313, 143] on div "Vendor A Identity Service Principal pagerduty-teams Application PagerDuty Permi…" at bounding box center [214, 160] width 399 height 263
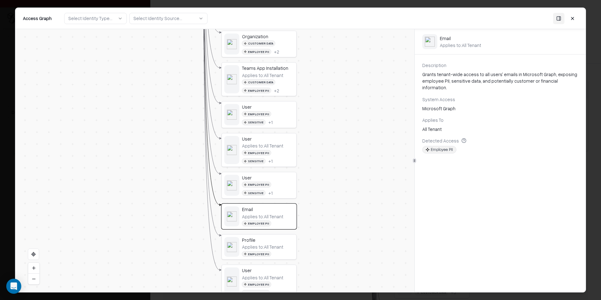
drag, startPoint x: 313, startPoint y: 143, endPoint x: 328, endPoint y: 289, distance: 147.1
click at [329, 289] on div "Vendor A Identity Service Principal pagerduty-teams Application PagerDuty Permi…" at bounding box center [214, 160] width 399 height 263
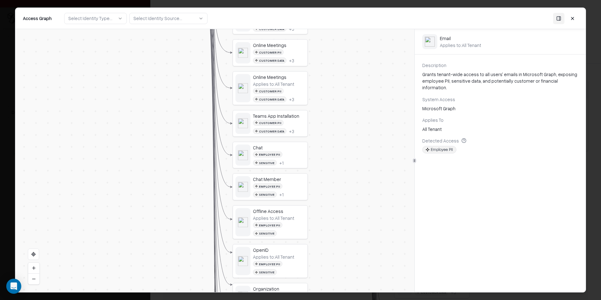
drag, startPoint x: 339, startPoint y: 172, endPoint x: 341, endPoint y: 311, distance: 139.1
click at [341, 300] on html "Pay attention! You're logging into Caesars Issues Vendors Integrations Unmanage…" at bounding box center [300, 150] width 601 height 300
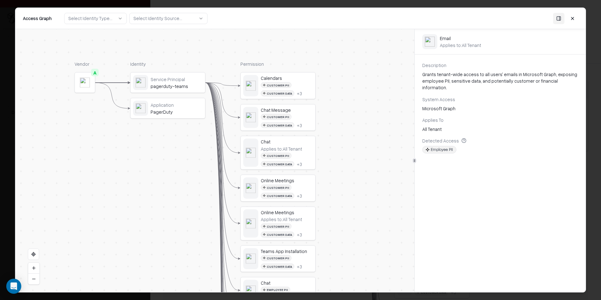
drag, startPoint x: 336, startPoint y: 69, endPoint x: 343, endPoint y: 205, distance: 136.2
click at [343, 205] on div "Vendor A Identity Service Principal pagerduty-teams Application PagerDuty Permi…" at bounding box center [214, 160] width 399 height 263
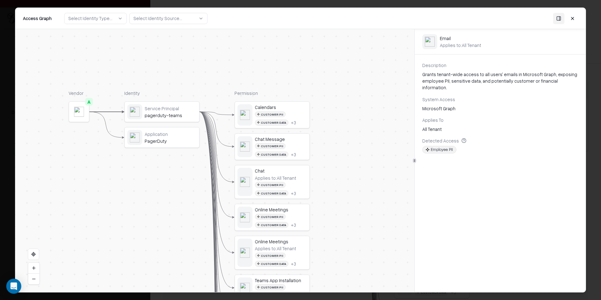
click at [182, 106] on div "Service Principal" at bounding box center [171, 109] width 52 height 6
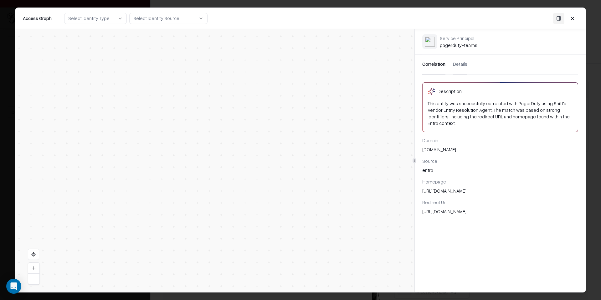
click at [466, 65] on div "Correlation Details" at bounding box center [501, 65] width 156 height 20
click at [462, 65] on button "Details" at bounding box center [460, 65] width 14 height 20
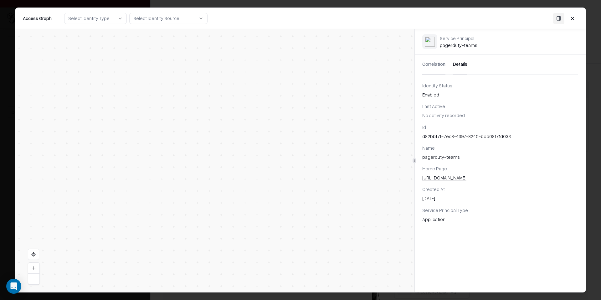
click at [449, 137] on div "d82bbf7f-7ec8-4397-8240-bbd08f71d033" at bounding box center [501, 136] width 156 height 7
copy div "d82bbf7f-7ec8-4397-8240-bbd08f71d033"
drag, startPoint x: 124, startPoint y: 163, endPoint x: 185, endPoint y: 163, distance: 61.4
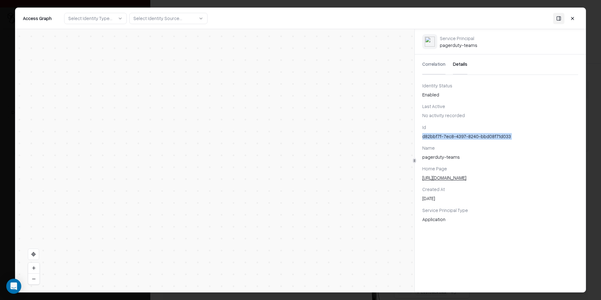
click at [185, 163] on div "Vendor A Identity Service Principal pagerduty-teams Application PagerDuty Permi…" at bounding box center [214, 160] width 399 height 263
drag, startPoint x: 185, startPoint y: 163, endPoint x: 111, endPoint y: 227, distance: 98.2
click at [115, 223] on div "Vendor A Identity Service Principal pagerduty-teams Application PagerDuty Permi…" at bounding box center [214, 160] width 399 height 263
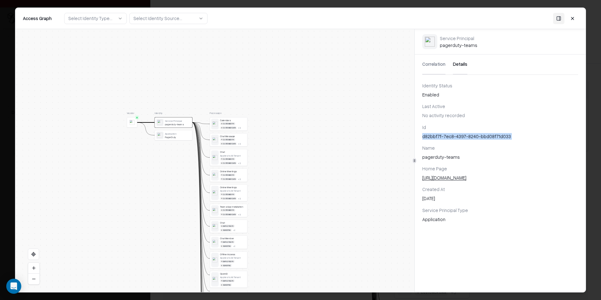
click at [183, 132] on div "Application" at bounding box center [178, 133] width 26 height 3
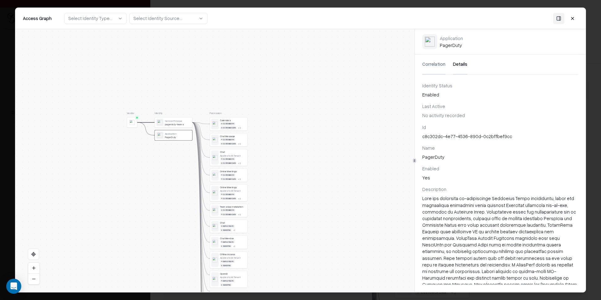
click at [451, 66] on div "Correlation Details" at bounding box center [501, 65] width 156 height 20
click at [427, 61] on button "Correlation" at bounding box center [434, 65] width 23 height 20
click at [458, 62] on button "Details" at bounding box center [460, 65] width 14 height 20
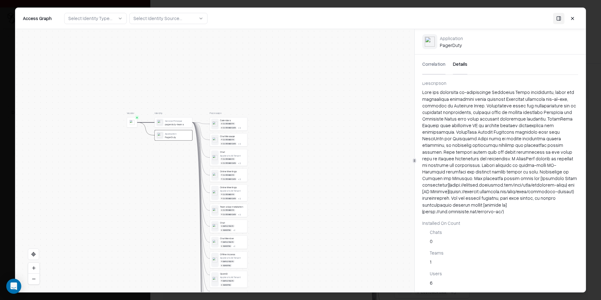
scroll to position [0, 0]
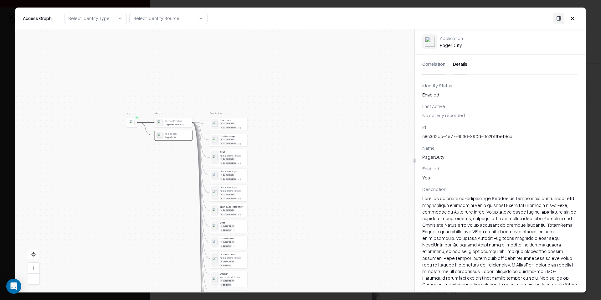
click at [175, 118] on div "Service Principal pagerduty-teams" at bounding box center [173, 122] width 37 height 10
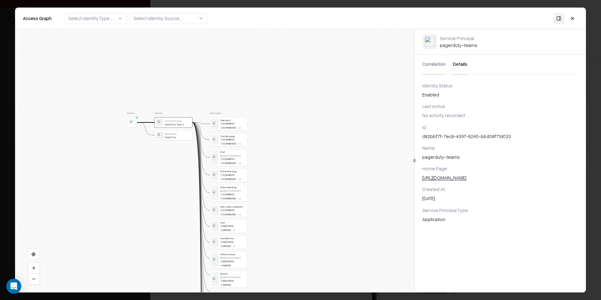
click at [572, 19] on button at bounding box center [572, 18] width 11 height 11
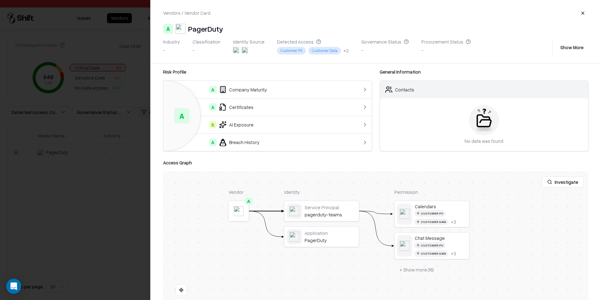
click at [91, 186] on div at bounding box center [300, 150] width 601 height 300
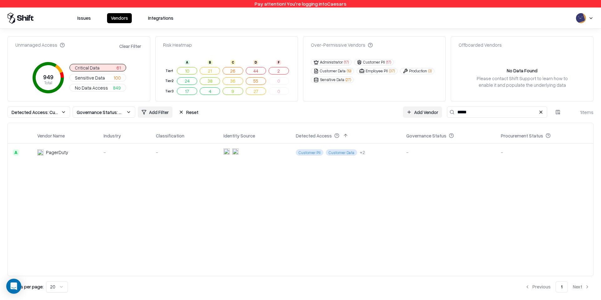
click at [540, 113] on button at bounding box center [542, 112] width 8 height 8
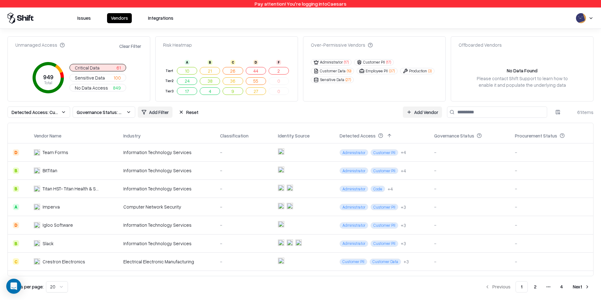
click at [252, 70] on button "44" at bounding box center [256, 71] width 20 height 8
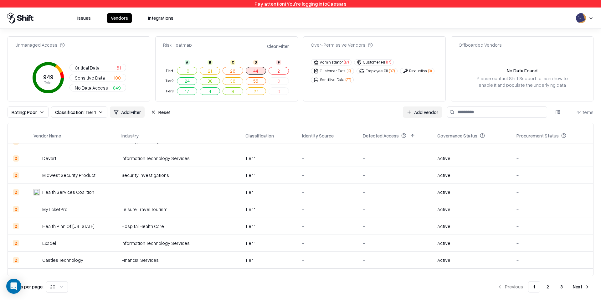
scroll to position [172, 0]
click at [258, 72] on button "44" at bounding box center [256, 71] width 20 height 8
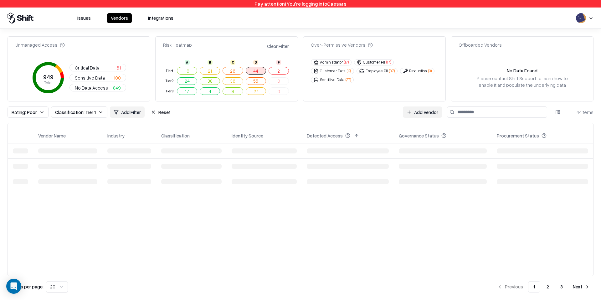
scroll to position [0, 0]
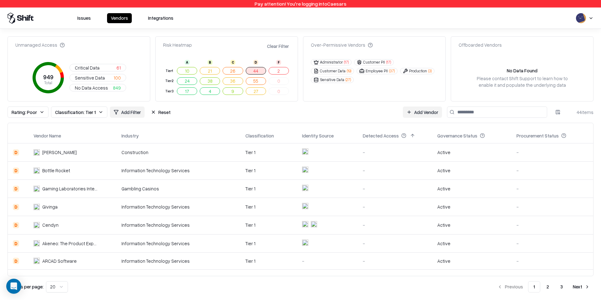
click at [88, 66] on span "Critical Data" at bounding box center [87, 68] width 25 height 7
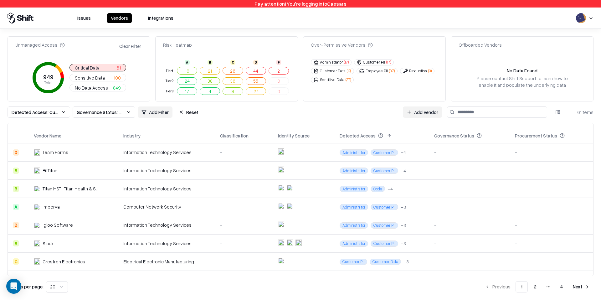
click at [114, 158] on td "Team Forms" at bounding box center [74, 152] width 90 height 18
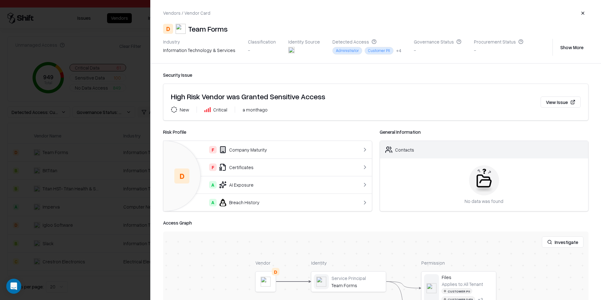
click at [255, 199] on div "A Breach History" at bounding box center [256, 203] width 175 height 8
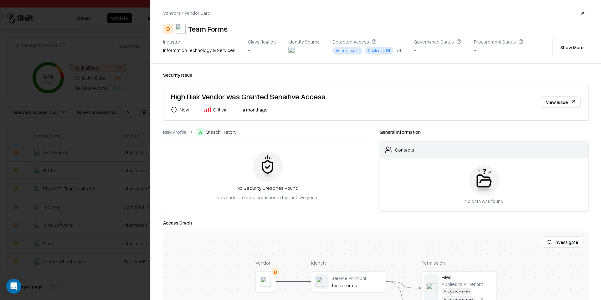
click at [111, 180] on div at bounding box center [300, 150] width 601 height 300
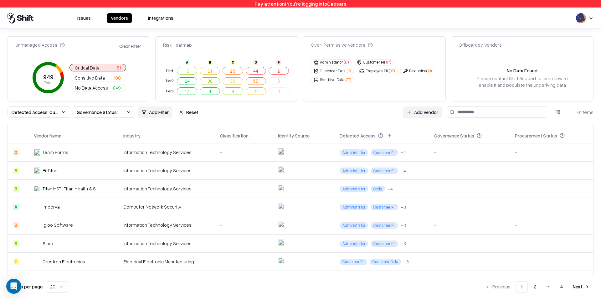
click at [94, 150] on div "Team Forms" at bounding box center [66, 152] width 65 height 7
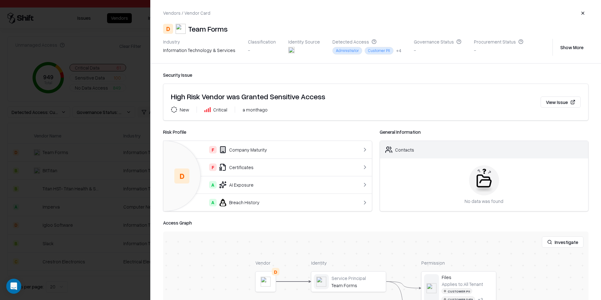
click at [90, 140] on div at bounding box center [300, 150] width 601 height 300
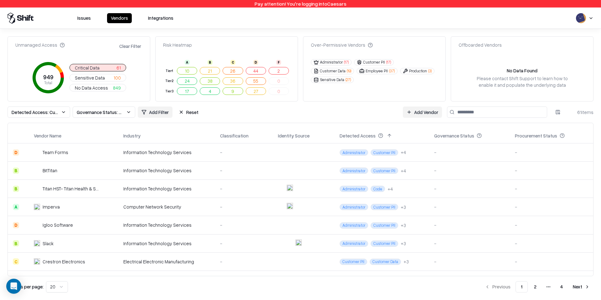
click at [90, 173] on div "BitTitan" at bounding box center [66, 170] width 65 height 7
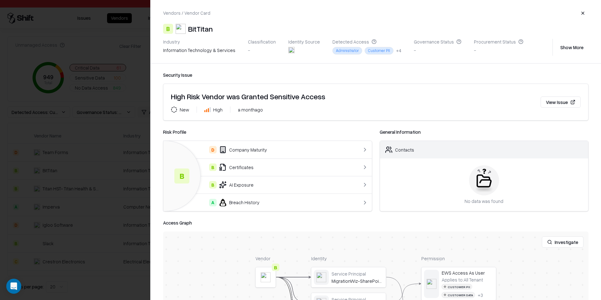
click at [35, 197] on div at bounding box center [300, 150] width 601 height 300
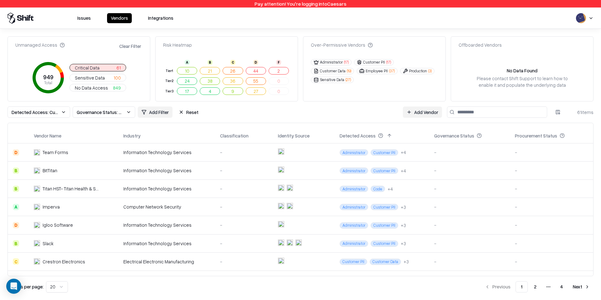
click at [77, 184] on td "Titan HST- Titan Health & Security Technologies, Inc." at bounding box center [74, 189] width 90 height 18
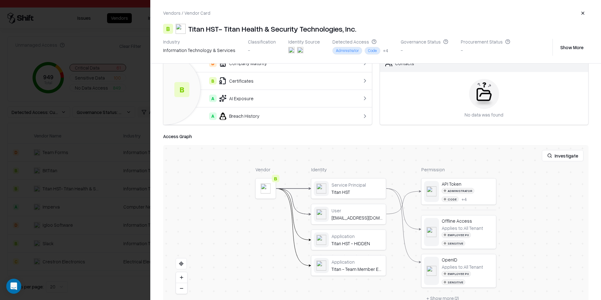
scroll to position [39, 0]
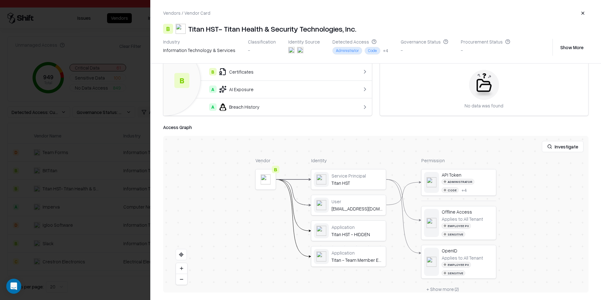
click at [0, 0] on div at bounding box center [0, 0] width 0 height 0
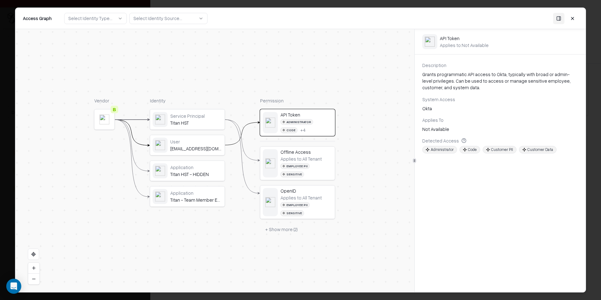
click at [197, 144] on div "User" at bounding box center [196, 142] width 52 height 6
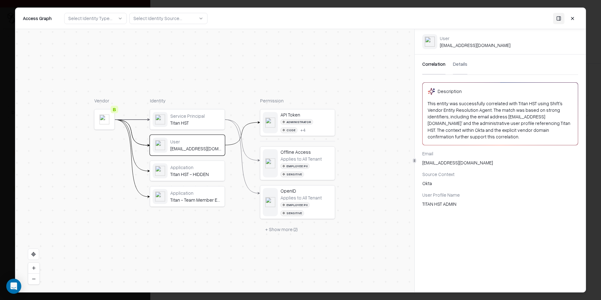
click at [466, 67] on div "Correlation Details" at bounding box center [501, 65] width 156 height 20
click at [457, 65] on button "Details" at bounding box center [460, 65] width 14 height 20
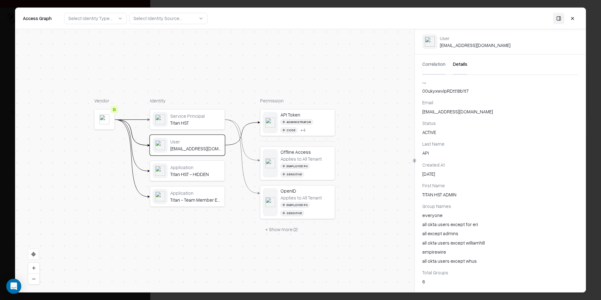
scroll to position [46, 0]
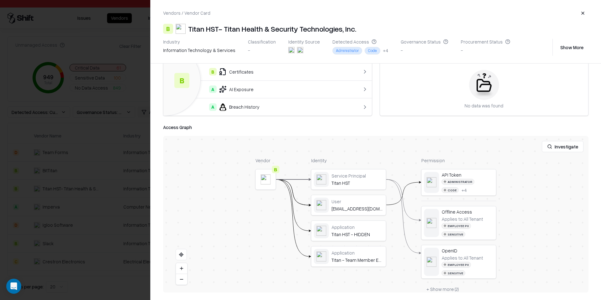
click at [0, 0] on div at bounding box center [0, 0] width 0 height 0
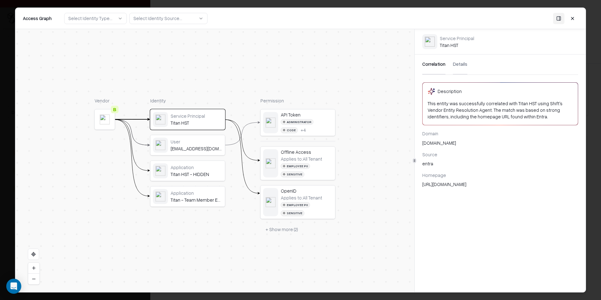
click at [467, 66] on div "Correlation Details" at bounding box center [501, 65] width 156 height 20
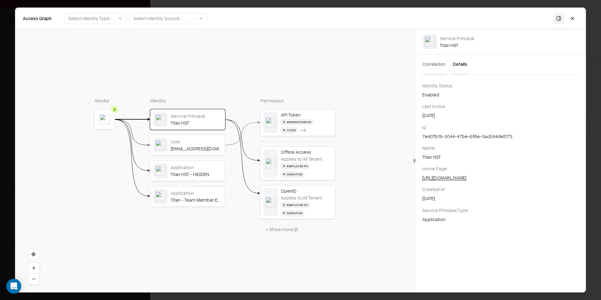
click at [461, 65] on button "Details" at bounding box center [460, 65] width 14 height 20
click at [286, 225] on div "Vendor B Identity Service Principal Titan HST User titanapi@caesars.com Applica…" at bounding box center [214, 160] width 399 height 263
click at [289, 224] on button "+ Show more ( 2 )" at bounding box center [282, 229] width 43 height 11
click at [308, 119] on div "Administrator" at bounding box center [297, 122] width 33 height 6
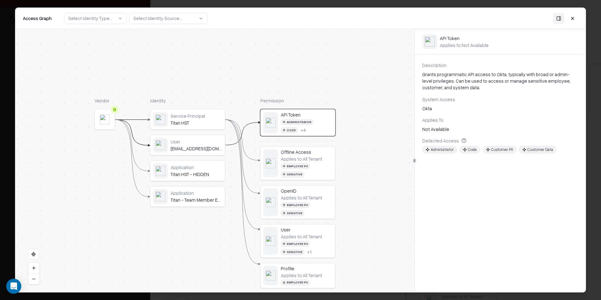
click at [107, 46] on div "Vendor B Identity Service Principal Titan HST User titanapi@caesars.com Applica…" at bounding box center [214, 160] width 399 height 263
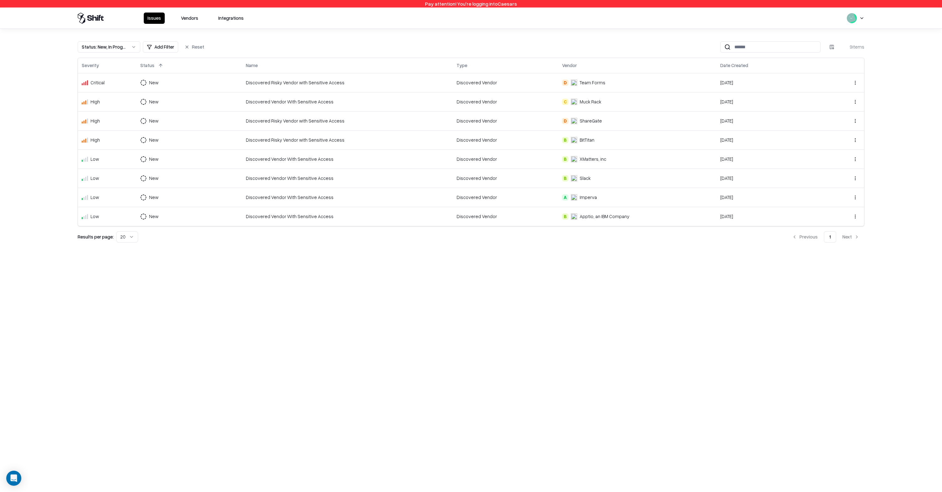
click at [868, 18] on div "Issues Vendors Integrations" at bounding box center [471, 18] width 802 height 21
click at [858, 19] on html "Pay attention! You're logging into Caesars Issues Vendors Integrations Status :…" at bounding box center [471, 246] width 942 height 492
click at [673, 30] on html "Pay attention! You're logging into Caesars Issues Vendors Integrations Status :…" at bounding box center [471, 246] width 942 height 492
click at [189, 16] on button "Vendors" at bounding box center [189, 18] width 25 height 11
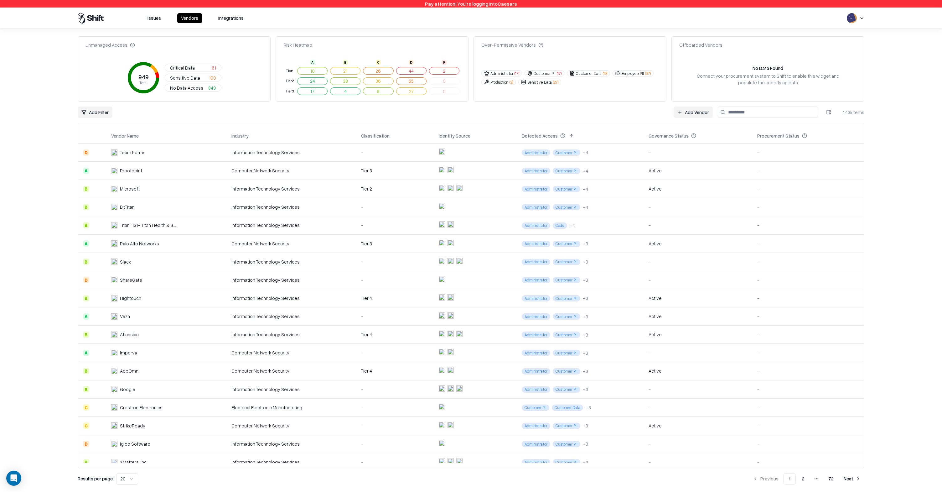
click at [621, 30] on div "Unmanaged Access 949 Total Critical Data 61 Sensitive Data 100 No Data Access 8…" at bounding box center [471, 260] width 802 height 463
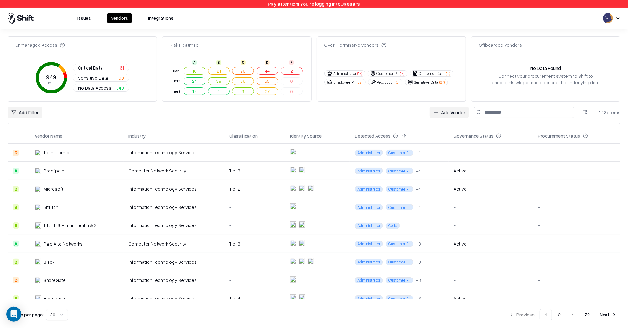
click at [212, 117] on div "Add Filter Add Vendor 1.43k items" at bounding box center [314, 112] width 613 height 11
click at [124, 68] on button "Critical Data 61" at bounding box center [101, 68] width 57 height 8
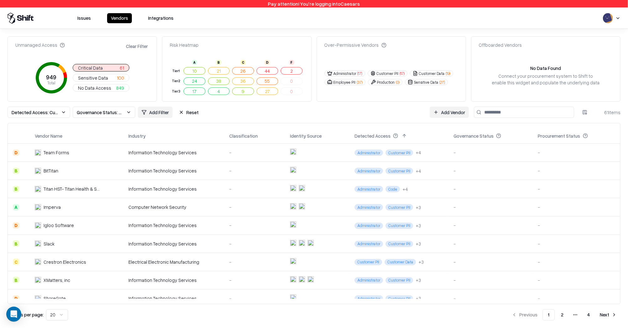
click at [180, 113] on button "Reset" at bounding box center [188, 112] width 27 height 11
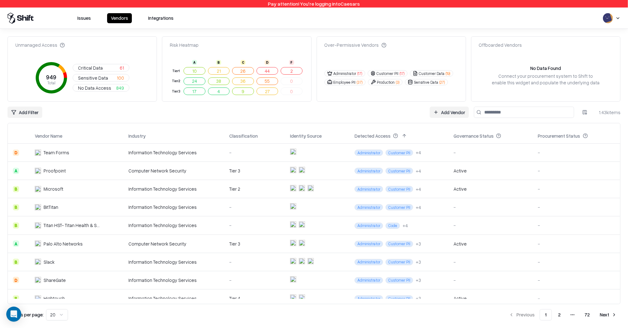
click at [89, 18] on button "Issues" at bounding box center [84, 18] width 21 height 10
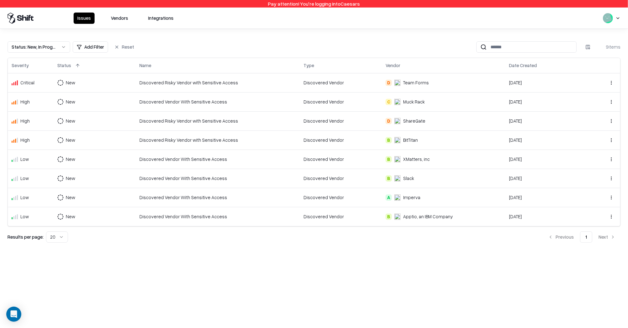
click at [116, 17] on button "Vendors" at bounding box center [119, 18] width 25 height 11
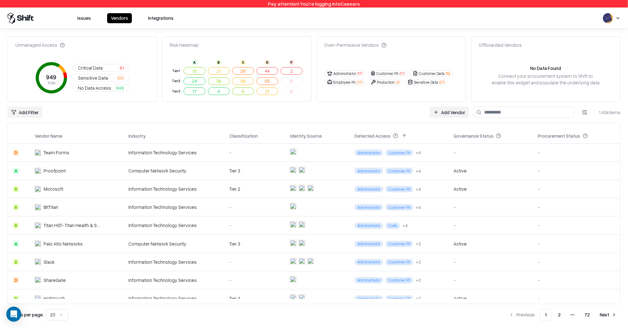
click at [87, 22] on button "Issues" at bounding box center [84, 18] width 21 height 10
